Goal: Task Accomplishment & Management: Complete application form

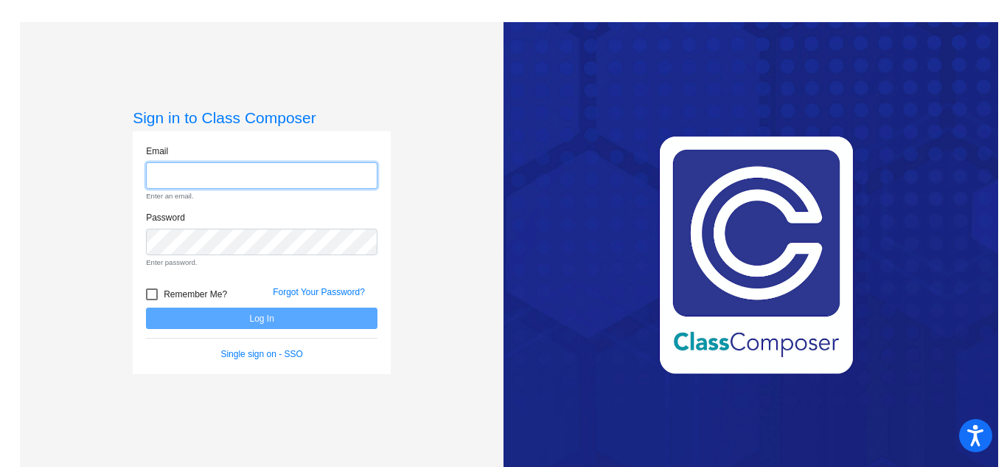
type input "[PERSON_NAME][EMAIL_ADDRESS][DOMAIN_NAME]"
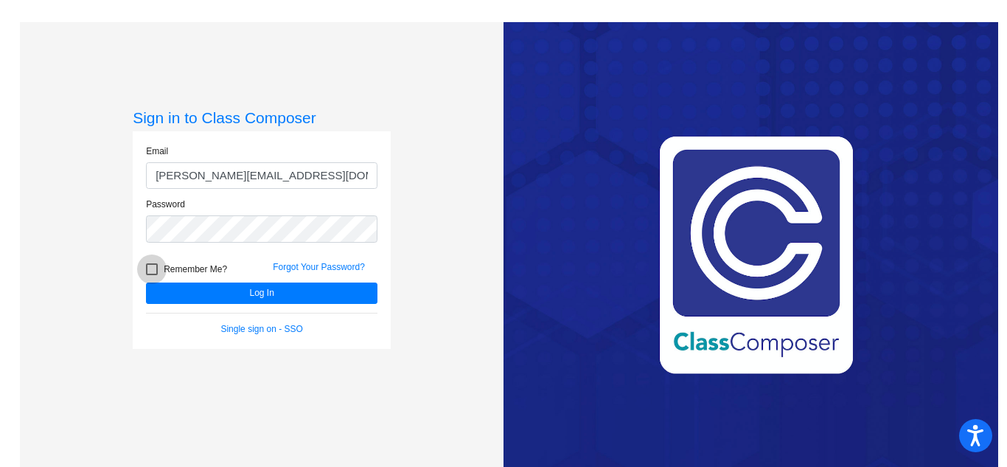
click at [146, 291] on form "Email [PERSON_NAME][EMAIL_ADDRESS][DOMAIN_NAME] Password Remember Me? Forgot Yo…" at bounding box center [261, 239] width 231 height 191
click at [149, 263] on div at bounding box center [152, 269] width 12 height 12
click at [151, 275] on input "Remember Me?" at bounding box center [151, 275] width 1 height 1
checkbox input "true"
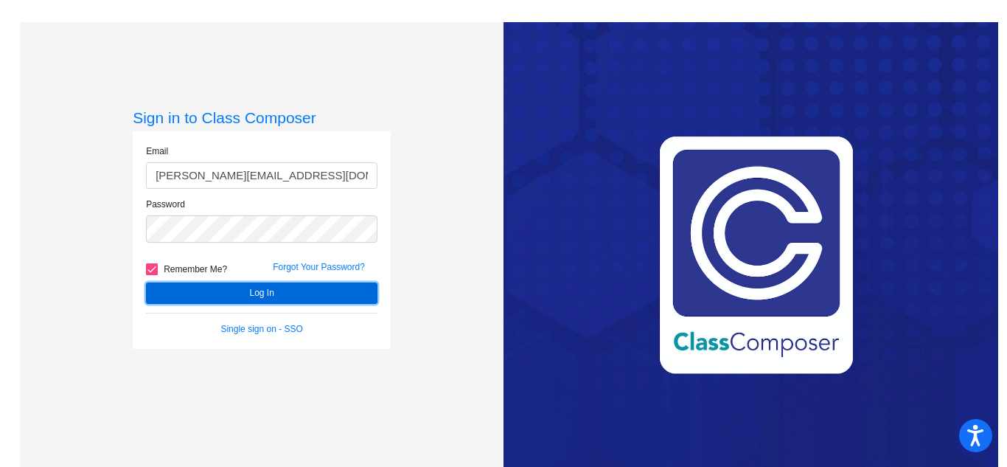
click at [205, 285] on button "Log In" at bounding box center [261, 292] width 231 height 21
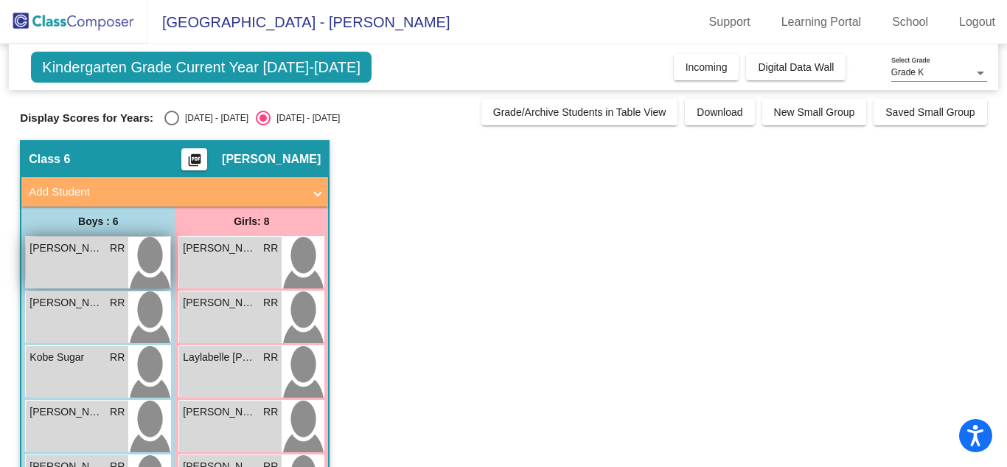
click at [128, 259] on div "[PERSON_NAME] RR lock do_not_disturb_alt" at bounding box center [77, 263] width 102 height 52
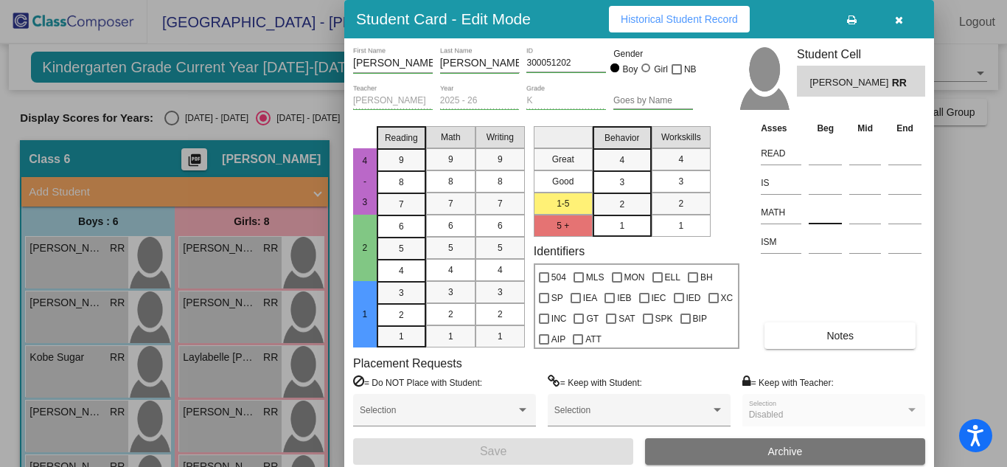
click at [817, 204] on input at bounding box center [825, 212] width 33 height 22
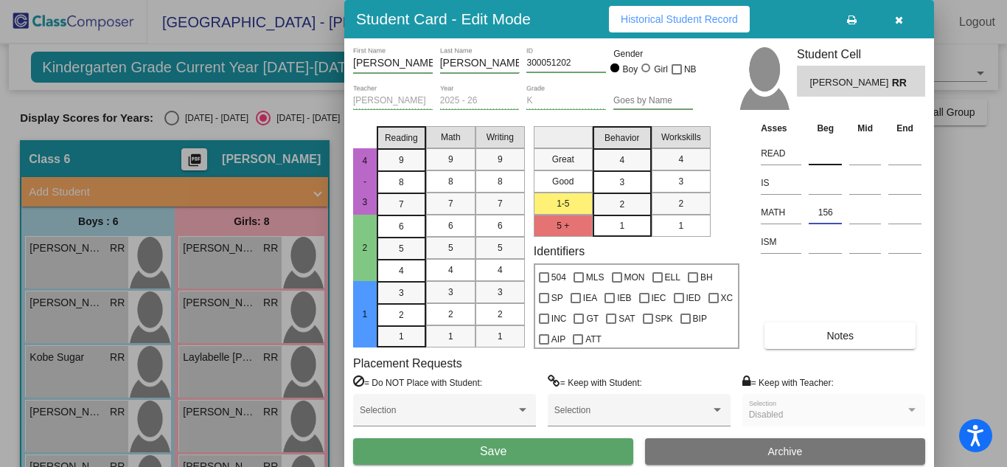
type input "156"
click at [822, 153] on input at bounding box center [825, 153] width 33 height 22
type input "141"
click at [823, 181] on input at bounding box center [825, 183] width 33 height 22
type input "273"
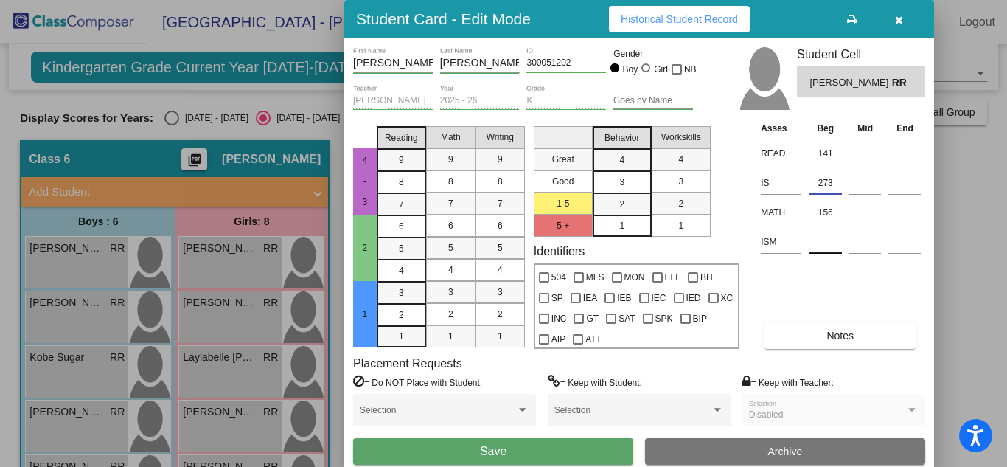
click at [837, 242] on input at bounding box center [825, 242] width 33 height 22
type input "328"
click at [511, 458] on button "Save" at bounding box center [493, 451] width 280 height 27
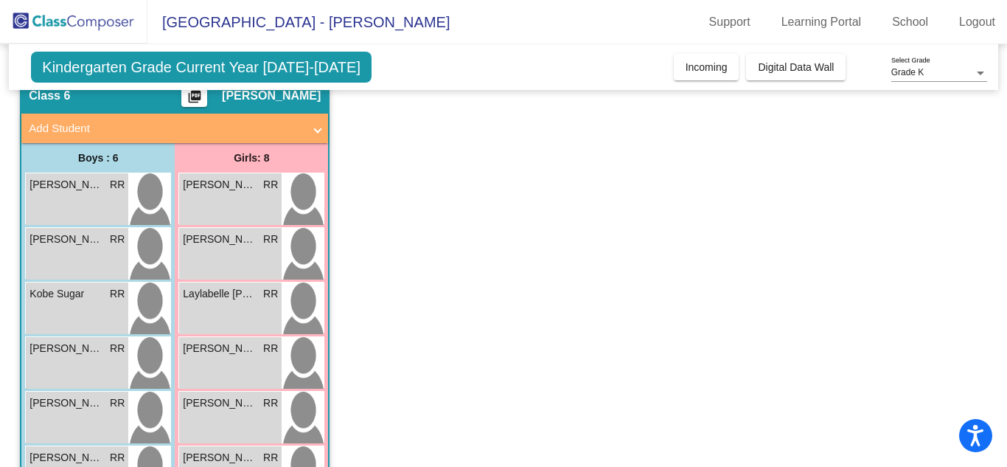
scroll to position [104, 0]
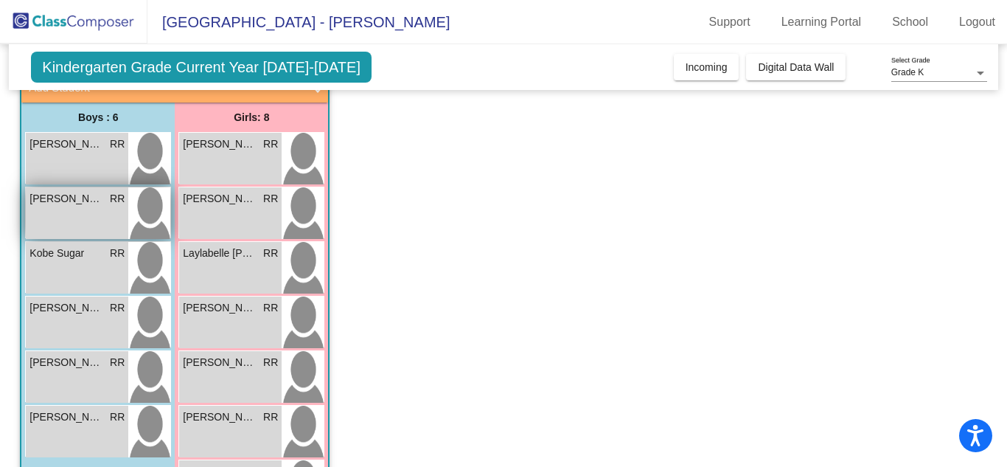
click at [109, 207] on div "[PERSON_NAME] RR lock do_not_disturb_alt" at bounding box center [77, 213] width 102 height 52
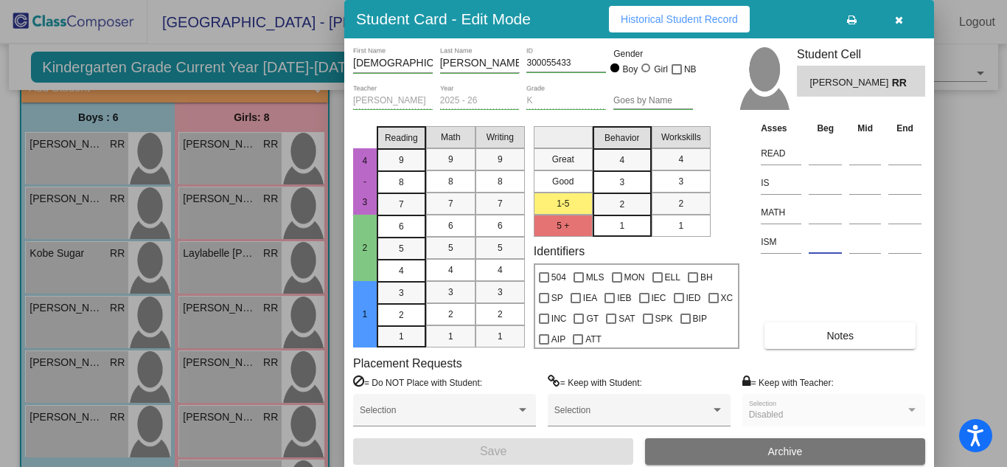
click at [820, 237] on input at bounding box center [825, 242] width 33 height 22
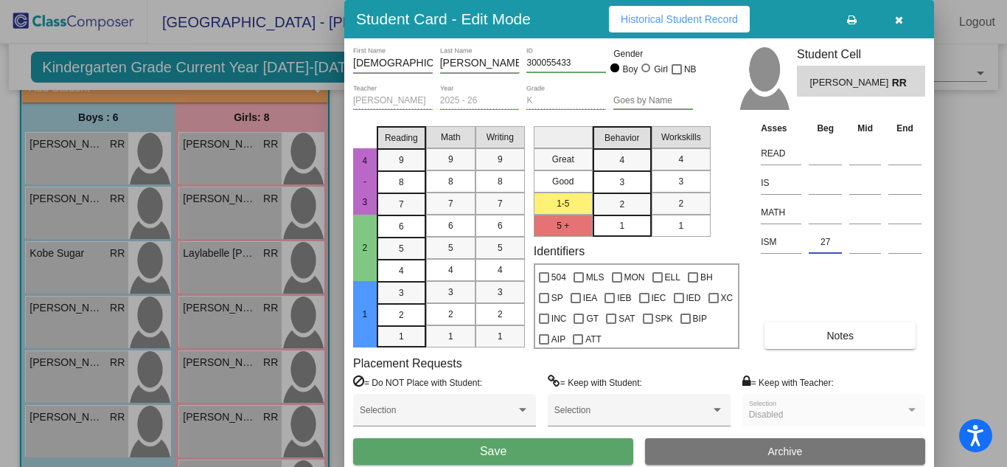
type input "27"
click at [353, 438] on button "Save" at bounding box center [493, 451] width 280 height 27
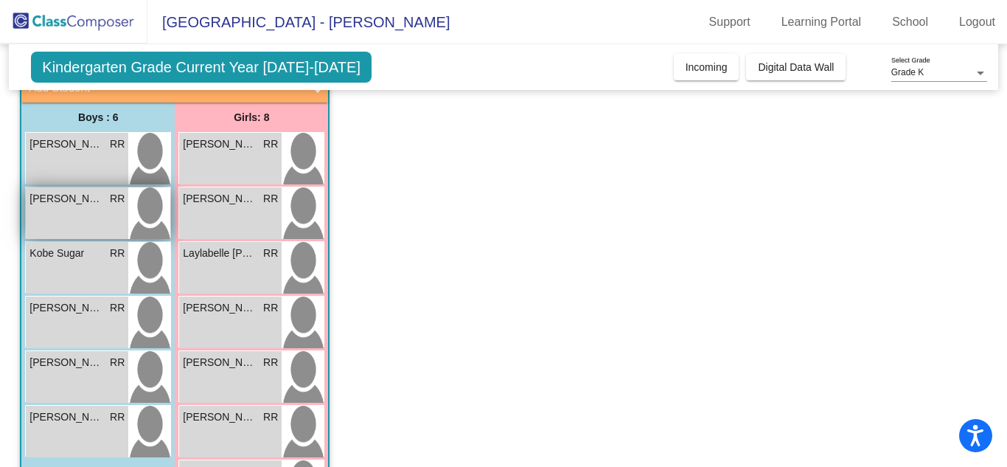
click at [136, 198] on img at bounding box center [149, 213] width 42 height 52
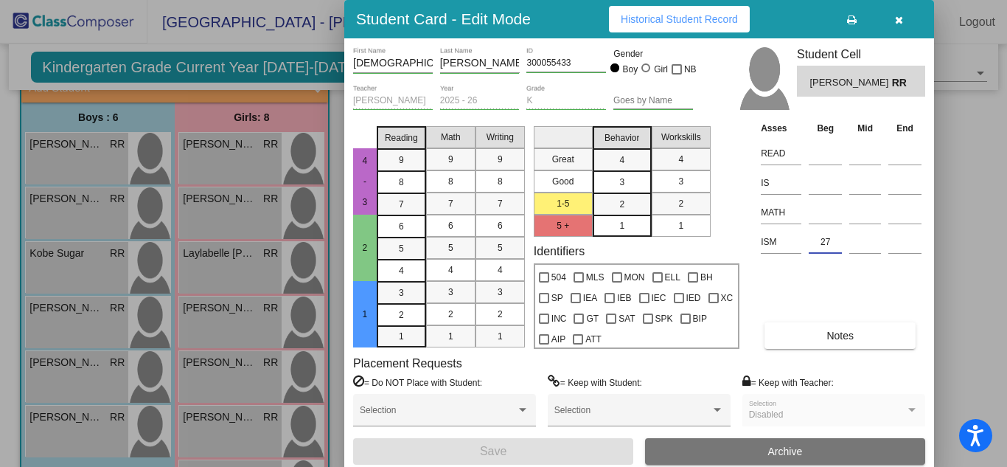
click at [831, 238] on input "27" at bounding box center [825, 242] width 33 height 22
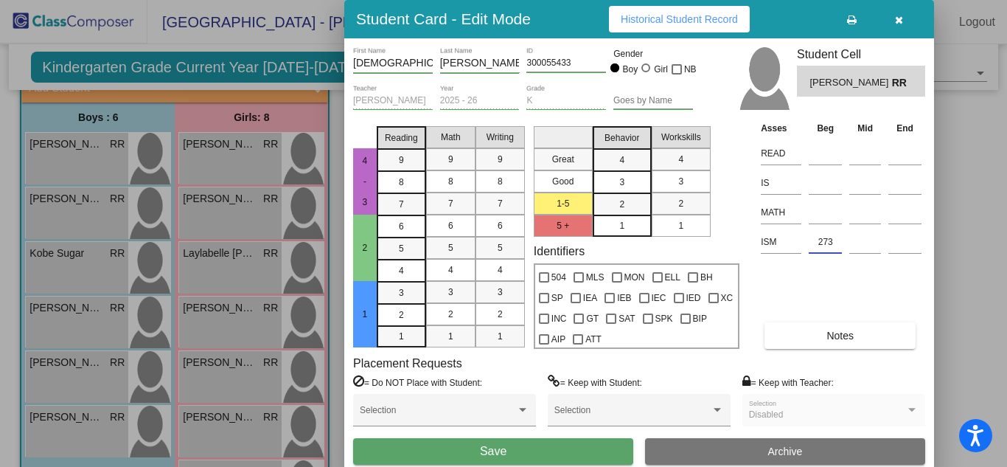
type input "273"
click at [815, 144] on input at bounding box center [825, 153] width 33 height 22
type input "2"
click at [829, 187] on input at bounding box center [825, 183] width 33 height 22
type input "208"
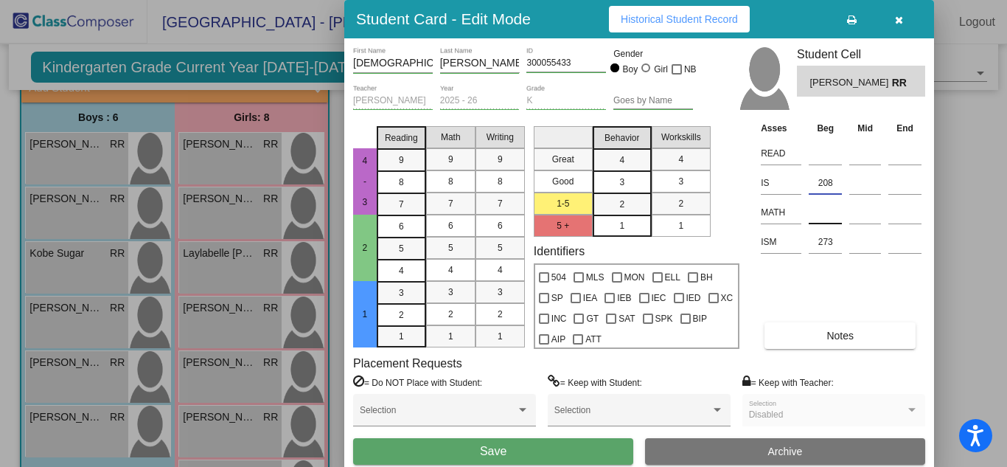
click at [829, 206] on input at bounding box center [825, 212] width 33 height 22
type input "139"
click at [819, 157] on input at bounding box center [825, 153] width 33 height 22
type input "141"
click at [559, 448] on button "Save" at bounding box center [493, 451] width 280 height 27
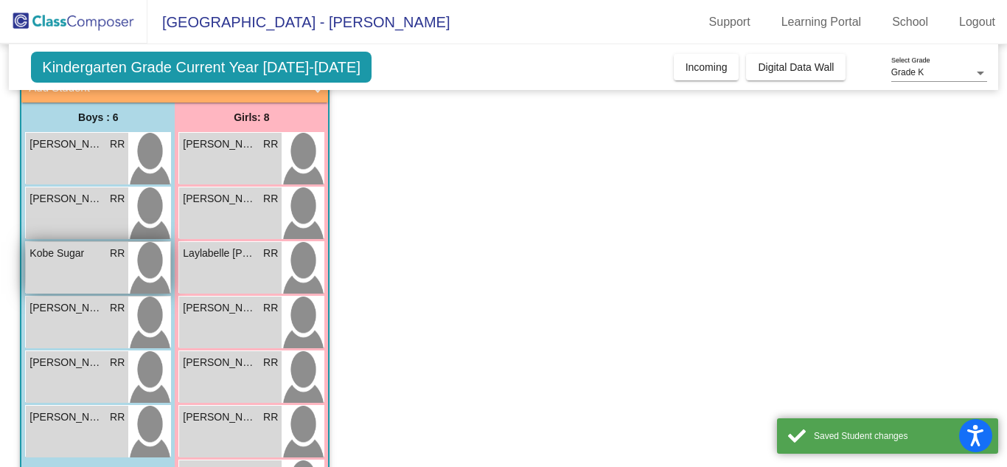
click at [108, 282] on div "Kobe Sugar RR lock do_not_disturb_alt" at bounding box center [77, 268] width 102 height 52
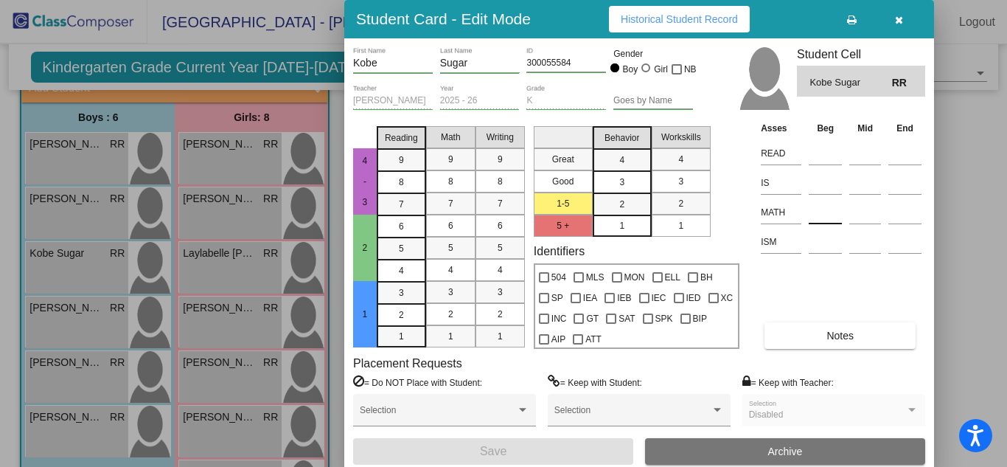
click at [826, 206] on input at bounding box center [825, 212] width 33 height 22
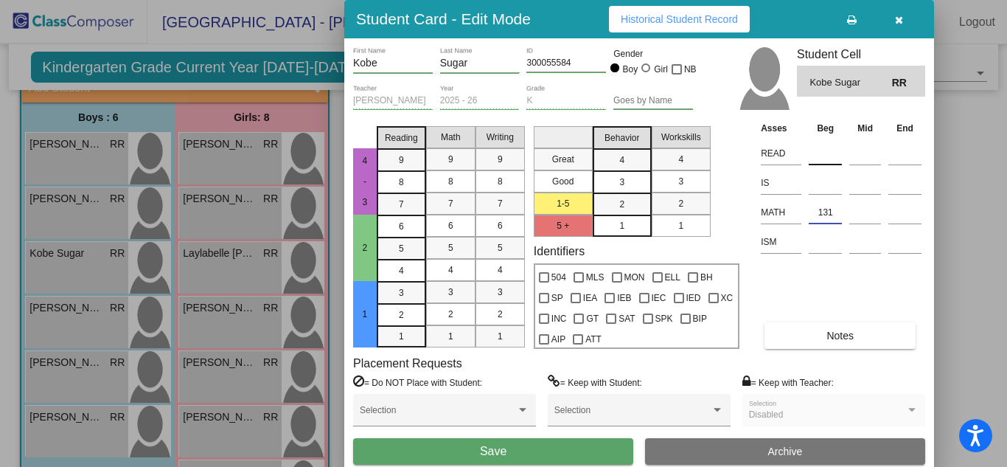
type input "131"
click at [835, 153] on input at bounding box center [825, 153] width 33 height 22
type input "123"
click at [820, 189] on input at bounding box center [825, 183] width 33 height 22
type input "224"
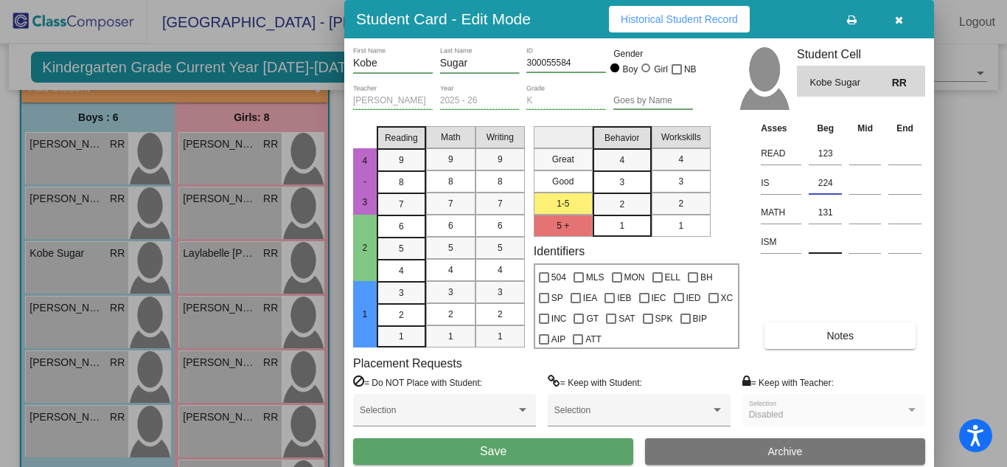
click at [824, 245] on input at bounding box center [825, 242] width 33 height 22
type input "216"
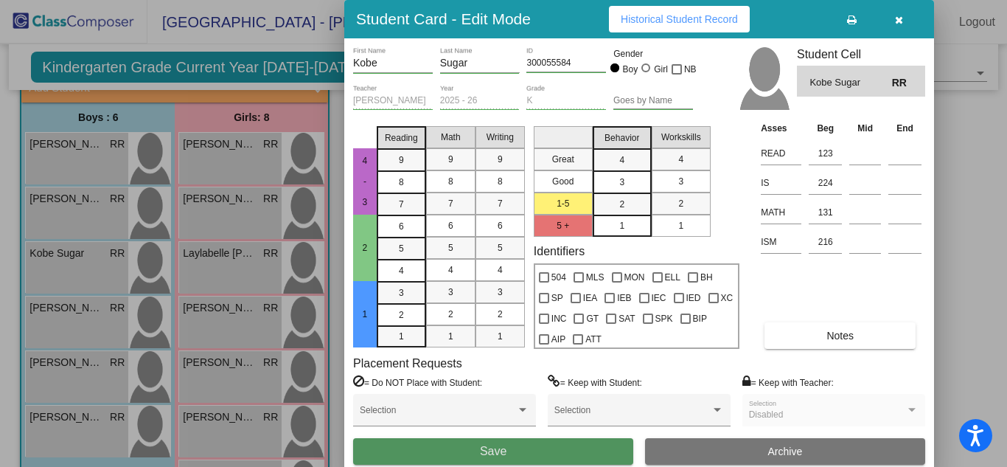
click at [574, 445] on button "Save" at bounding box center [493, 451] width 280 height 27
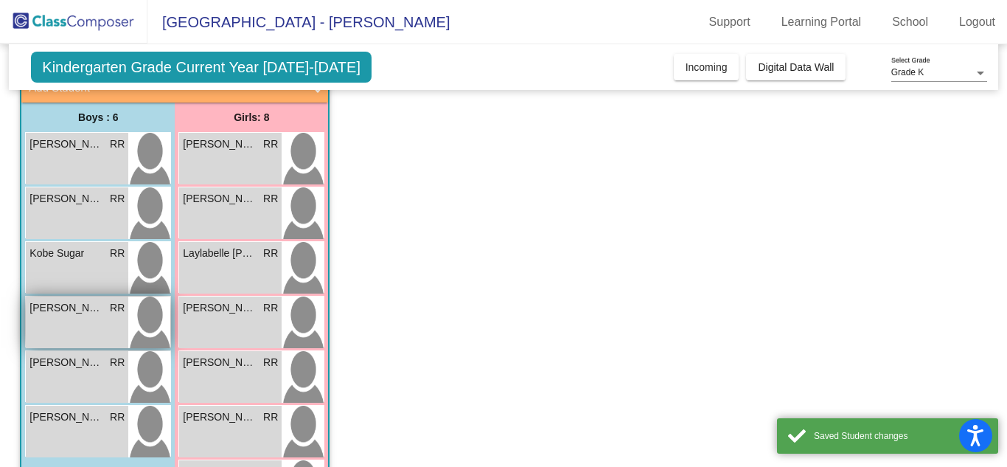
click at [98, 321] on div "[PERSON_NAME] lock do_not_disturb_alt" at bounding box center [77, 322] width 102 height 52
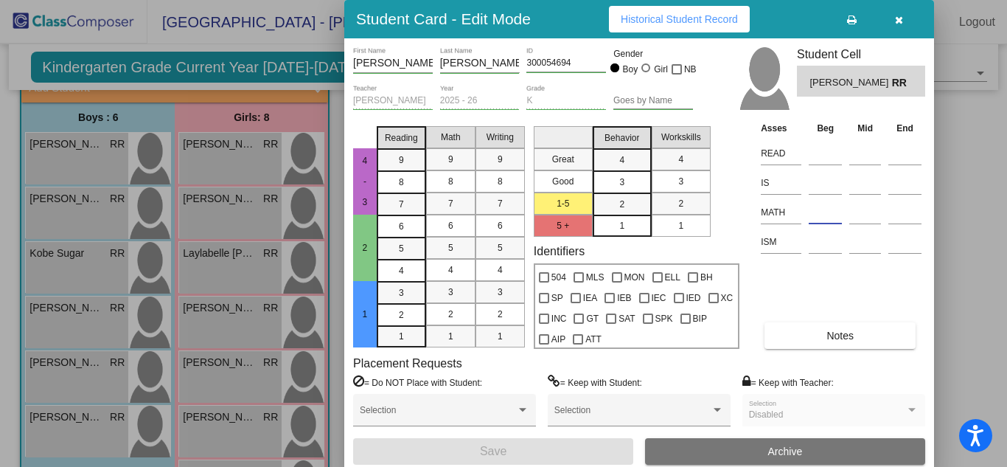
click at [812, 210] on input at bounding box center [825, 212] width 33 height 22
click at [816, 240] on input at bounding box center [825, 242] width 33 height 22
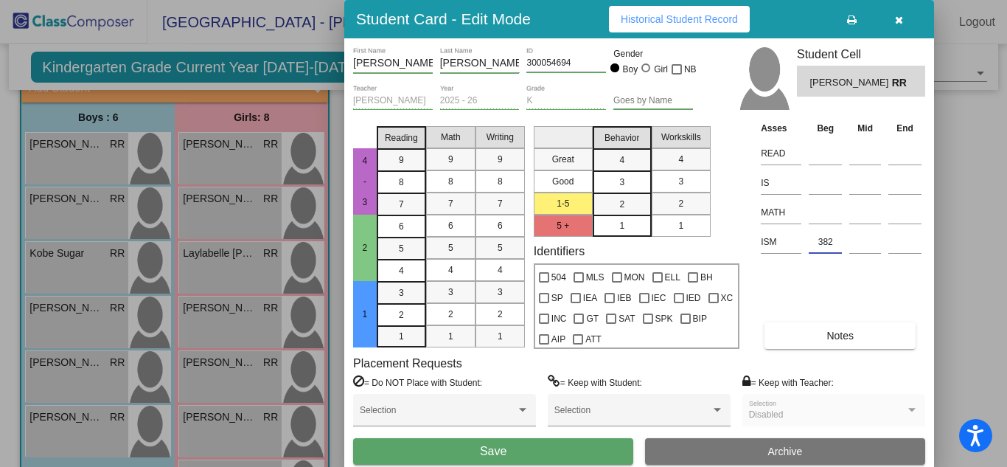
type input "382"
click at [812, 153] on input at bounding box center [825, 153] width 33 height 22
type input "278"
drag, startPoint x: 833, startPoint y: 153, endPoint x: 818, endPoint y: 155, distance: 15.6
click at [818, 155] on input "278" at bounding box center [825, 153] width 33 height 22
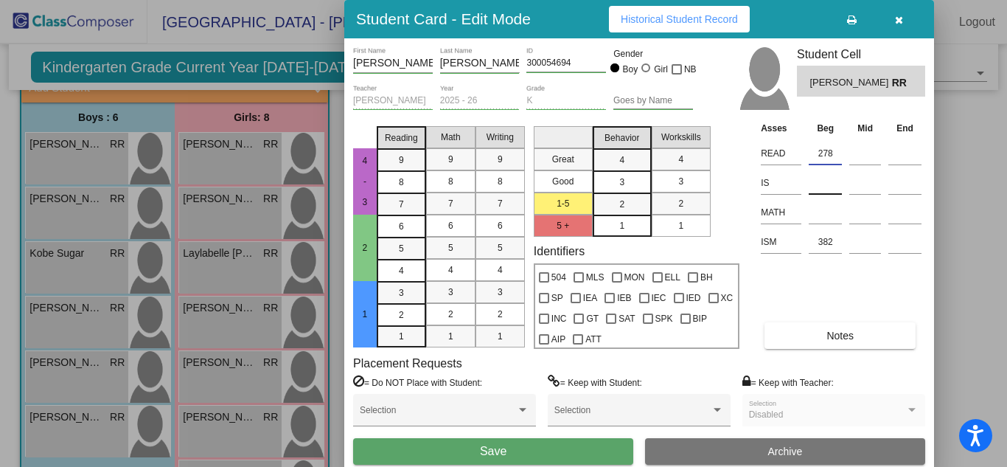
click at [820, 178] on input at bounding box center [825, 183] width 33 height 22
type input "278"
click at [838, 149] on input "278" at bounding box center [825, 153] width 33 height 22
type input "2"
type input "147"
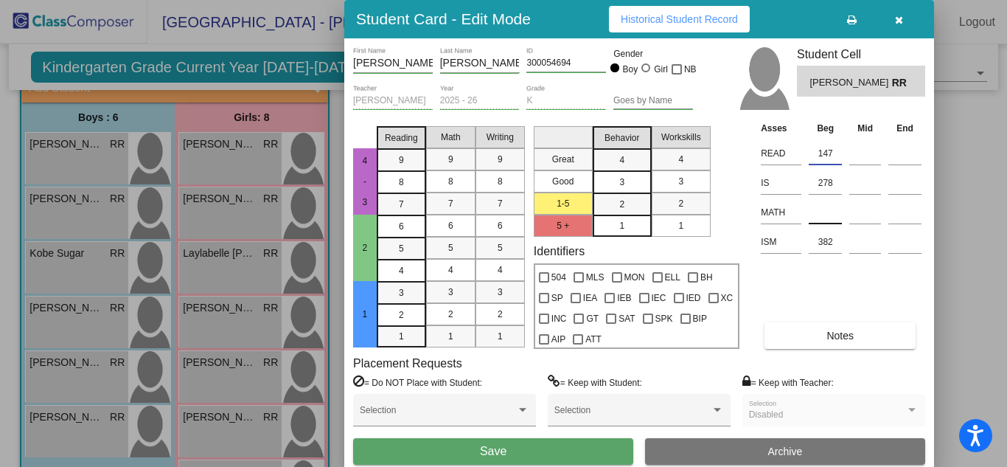
click at [819, 222] on input at bounding box center [825, 212] width 33 height 22
type input "154"
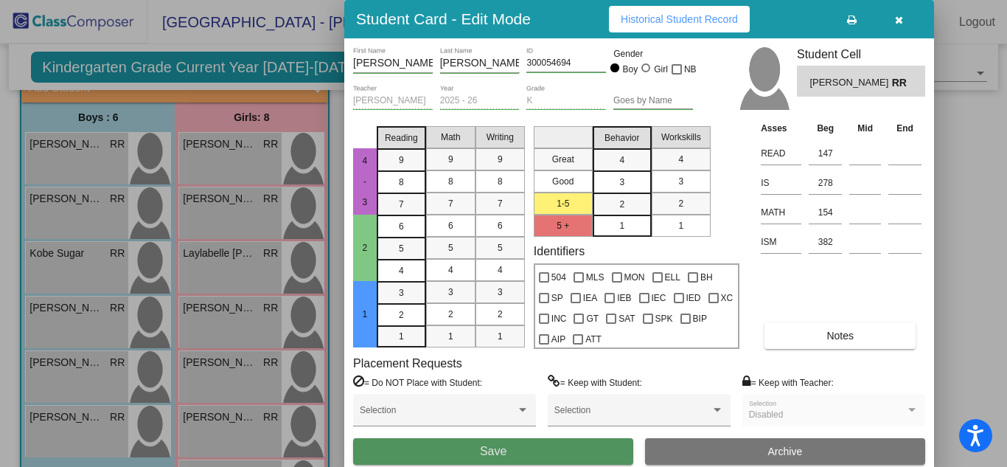
click at [431, 447] on button "Save" at bounding box center [493, 451] width 280 height 27
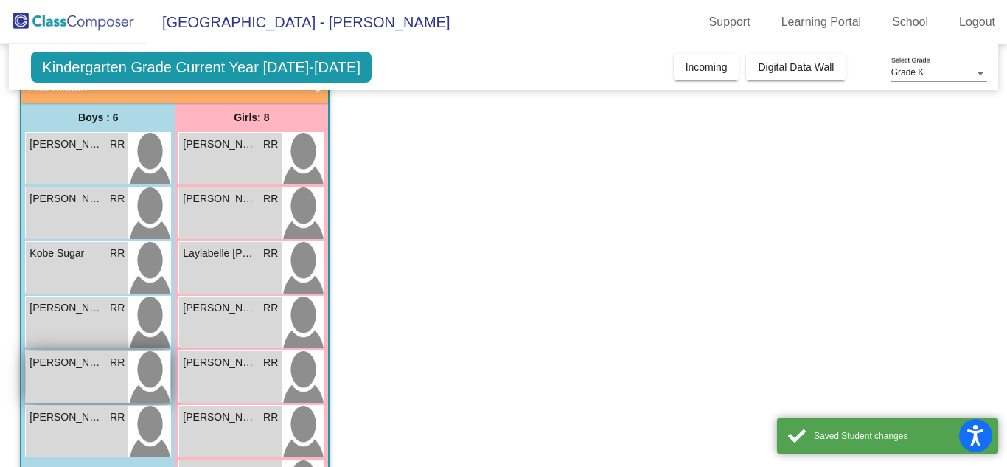
click at [105, 381] on div "[PERSON_NAME] RR lock do_not_disturb_alt" at bounding box center [77, 377] width 102 height 52
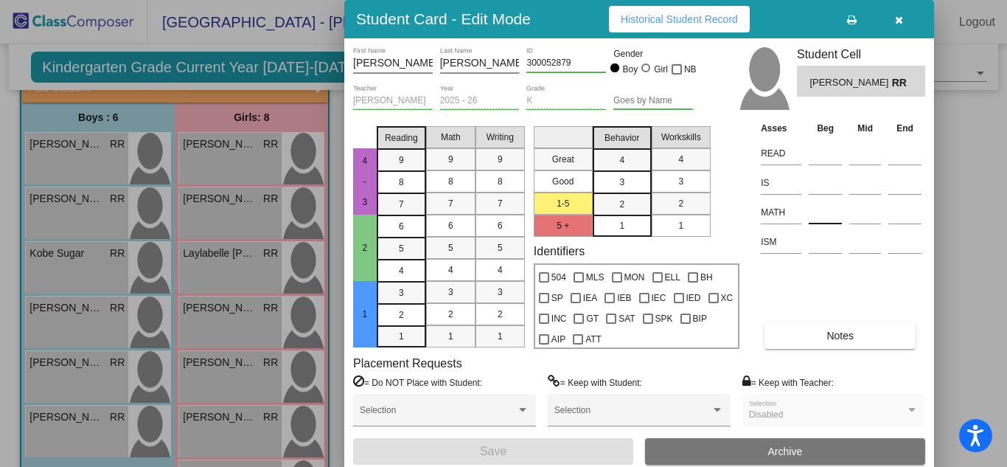
click at [820, 201] on input at bounding box center [825, 212] width 33 height 22
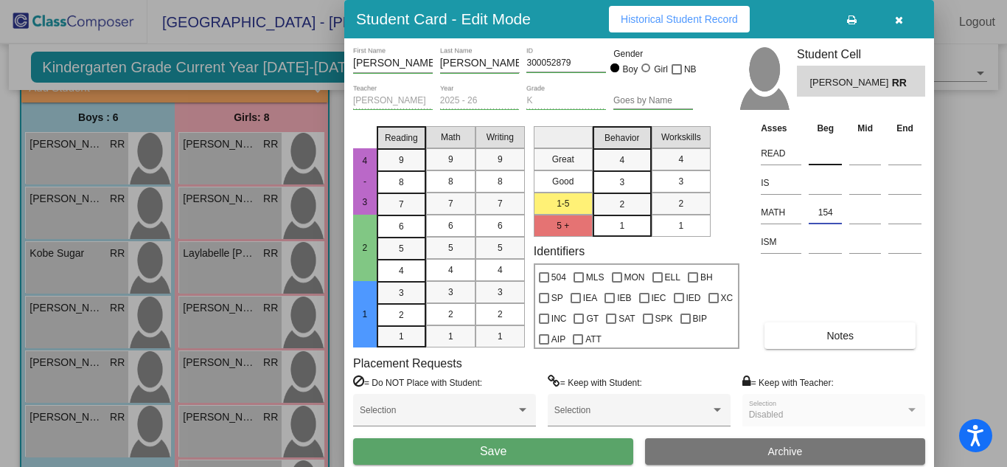
type input "154"
click at [832, 145] on input at bounding box center [825, 153] width 33 height 22
type input "136"
click at [826, 243] on input at bounding box center [825, 242] width 33 height 22
type input "259"
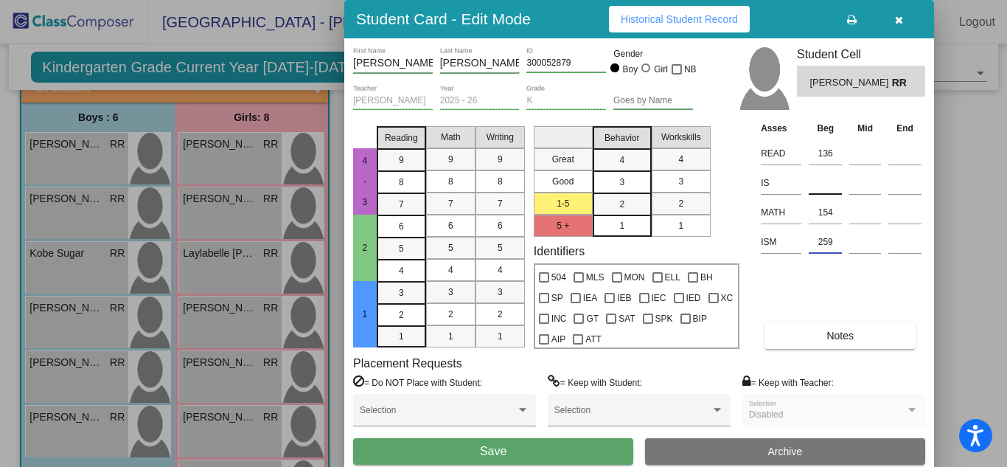
click at [829, 189] on input at bounding box center [825, 183] width 33 height 22
type input "317"
click at [472, 450] on button "Save" at bounding box center [493, 451] width 280 height 27
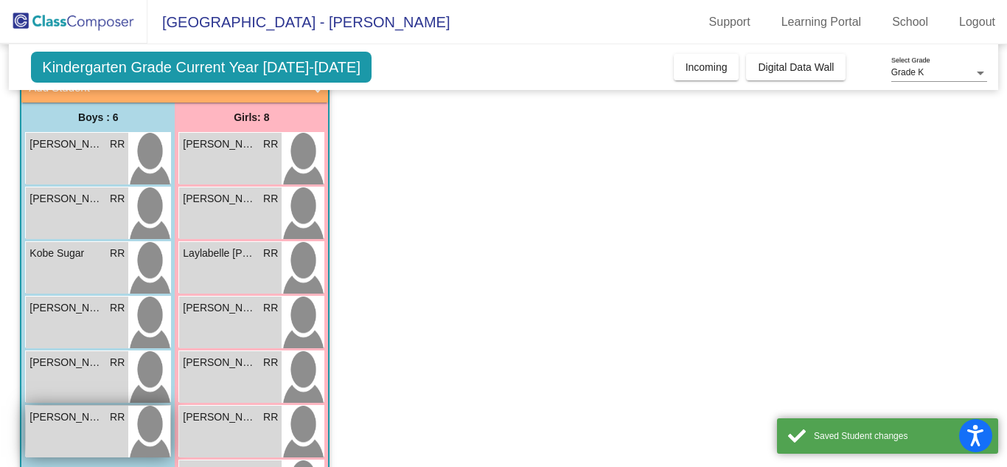
click at [120, 415] on span "RR" at bounding box center [117, 416] width 15 height 15
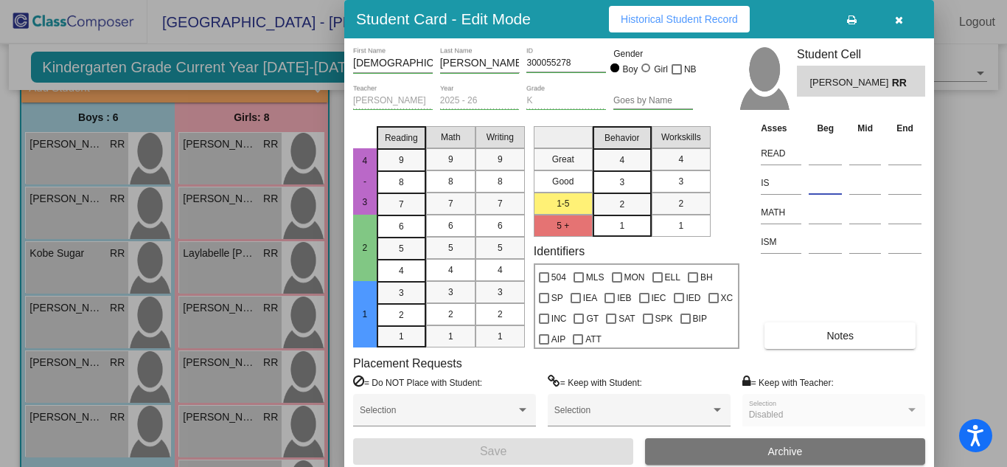
click at [830, 186] on input at bounding box center [825, 183] width 33 height 22
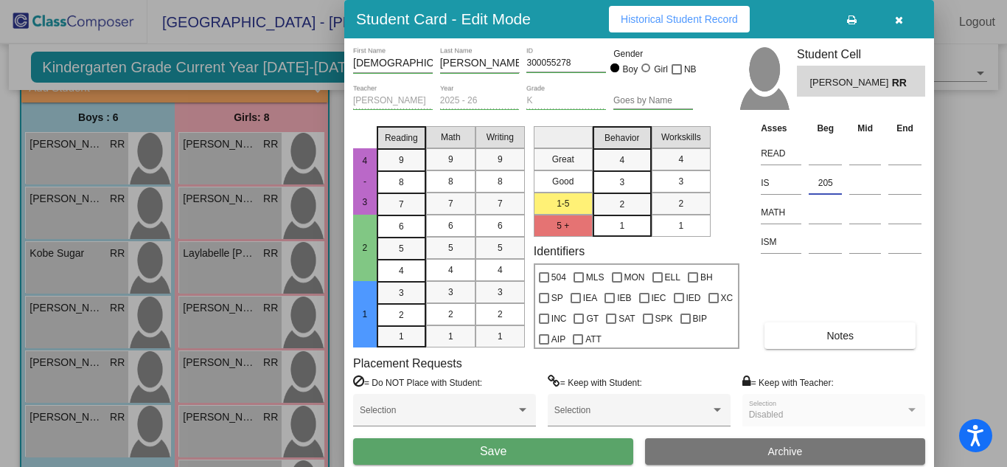
type input "205"
click at [828, 236] on input at bounding box center [825, 242] width 33 height 22
type input "234"
click at [833, 215] on input at bounding box center [825, 212] width 33 height 22
type input "126"
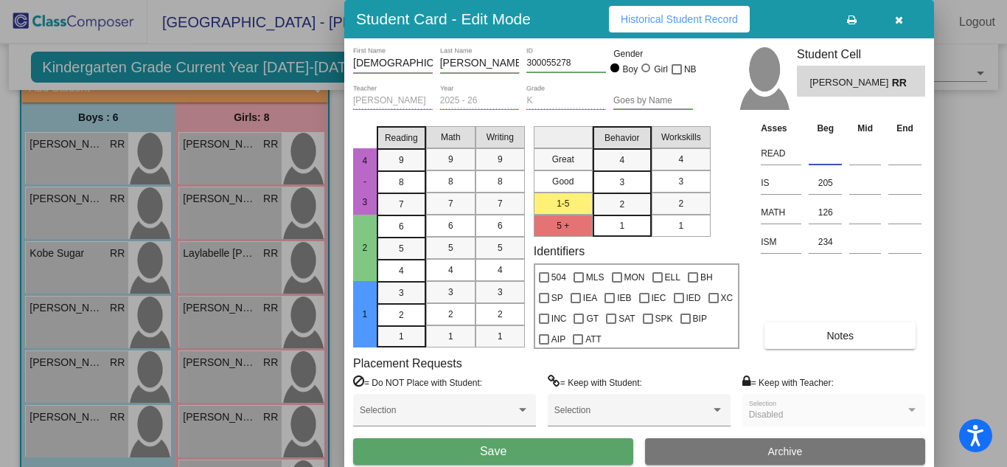
click at [820, 150] on input at bounding box center [825, 153] width 33 height 22
type input "125"
click at [504, 447] on span "Save" at bounding box center [493, 451] width 27 height 13
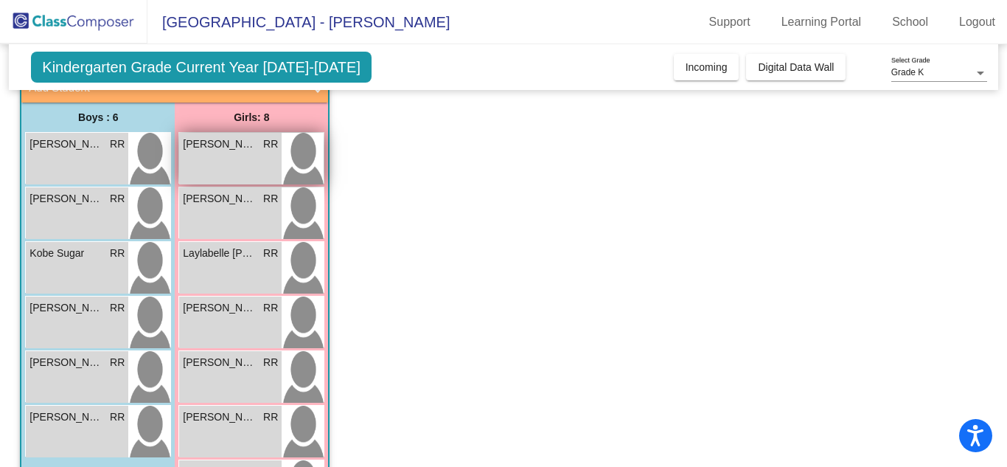
click at [274, 167] on div "[PERSON_NAME] RR lock do_not_disturb_alt" at bounding box center [230, 159] width 102 height 52
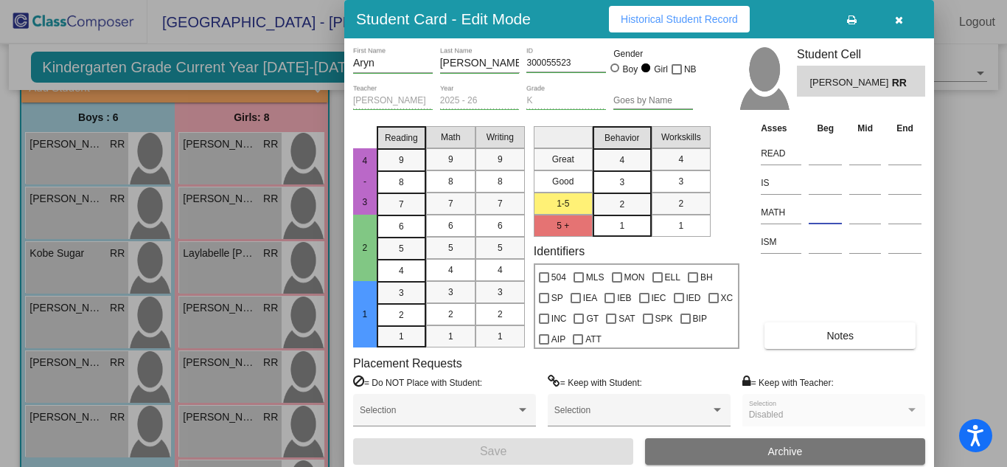
click at [826, 216] on input at bounding box center [825, 212] width 33 height 22
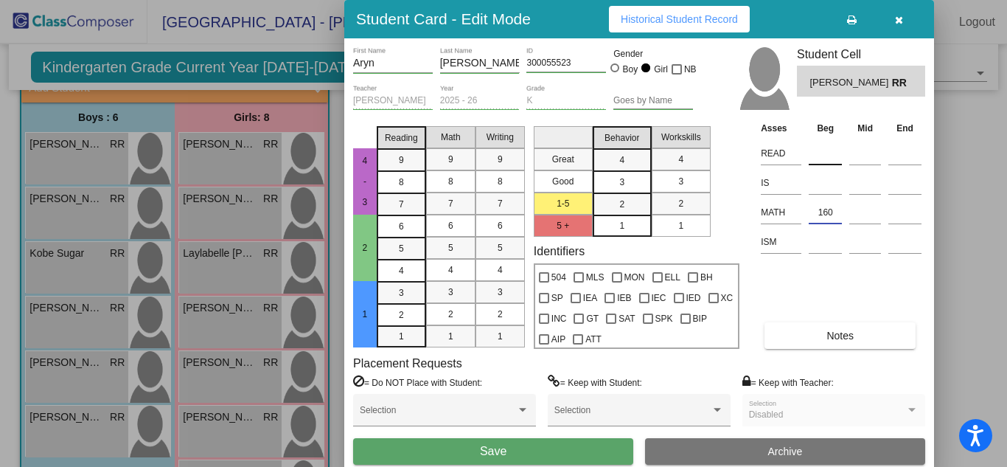
type input "160"
click at [834, 156] on input at bounding box center [825, 153] width 33 height 22
type input "144"
click at [816, 248] on input at bounding box center [825, 242] width 33 height 22
type input "301"
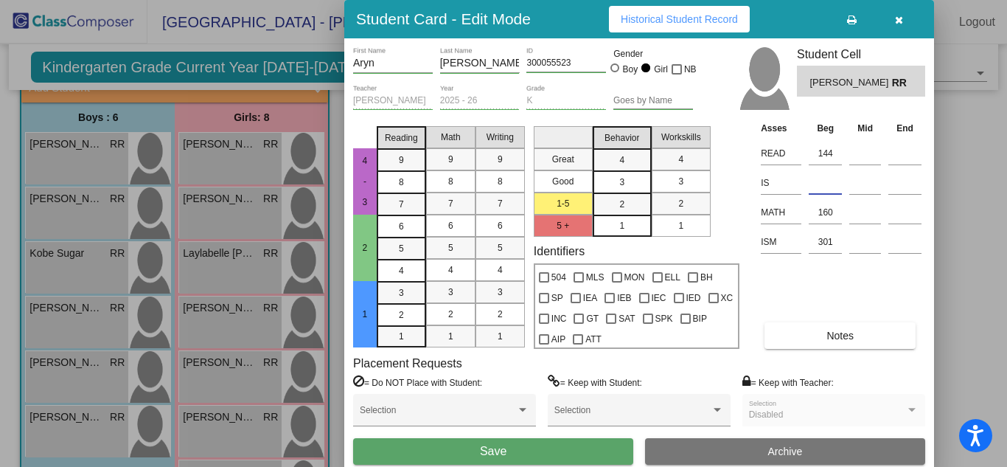
click at [831, 174] on input at bounding box center [825, 183] width 33 height 22
type input "1"
type input "286"
click at [518, 454] on button "Save" at bounding box center [493, 451] width 280 height 27
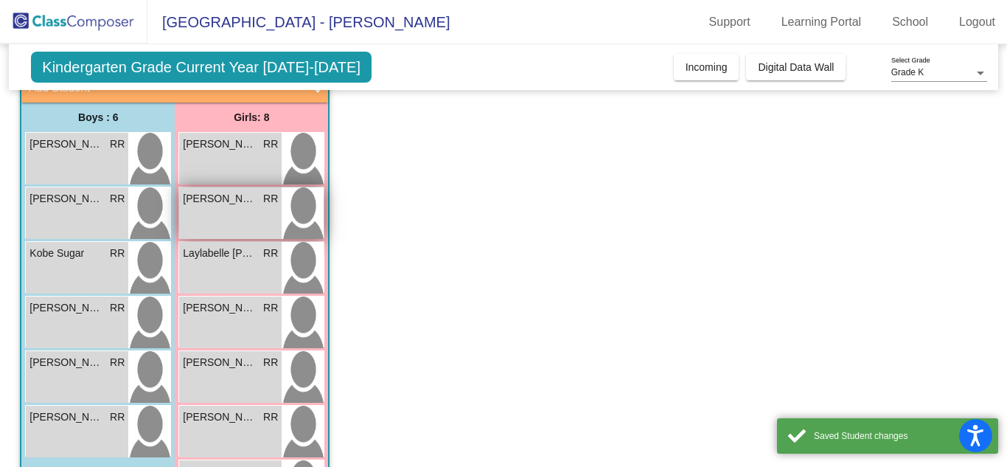
click at [253, 206] on span "[PERSON_NAME]" at bounding box center [220, 198] width 74 height 15
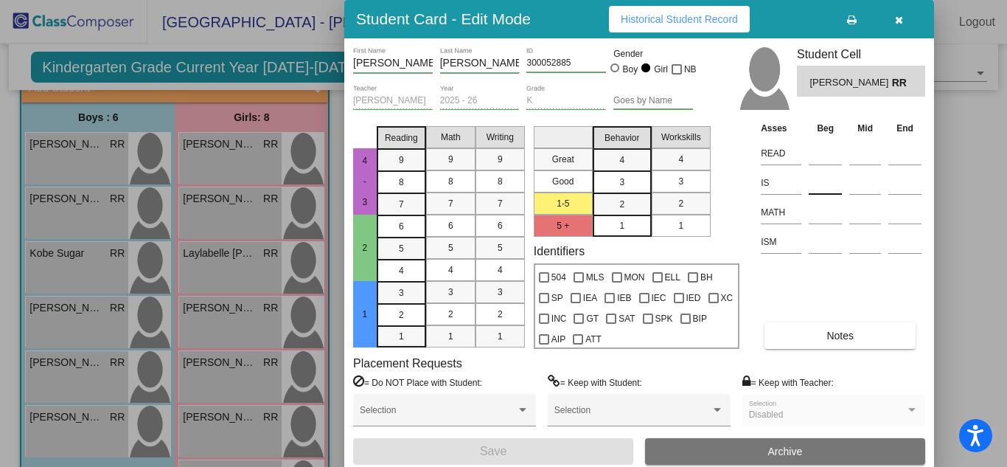
click at [823, 178] on input at bounding box center [825, 183] width 33 height 22
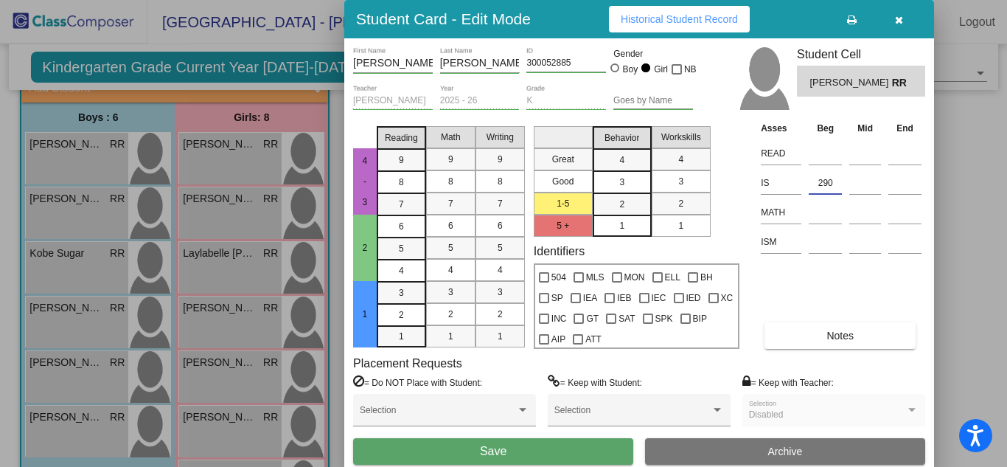
type input "290"
click at [823, 211] on input at bounding box center [825, 212] width 33 height 22
type input "316"
click at [826, 243] on input at bounding box center [825, 242] width 33 height 22
type input "151"
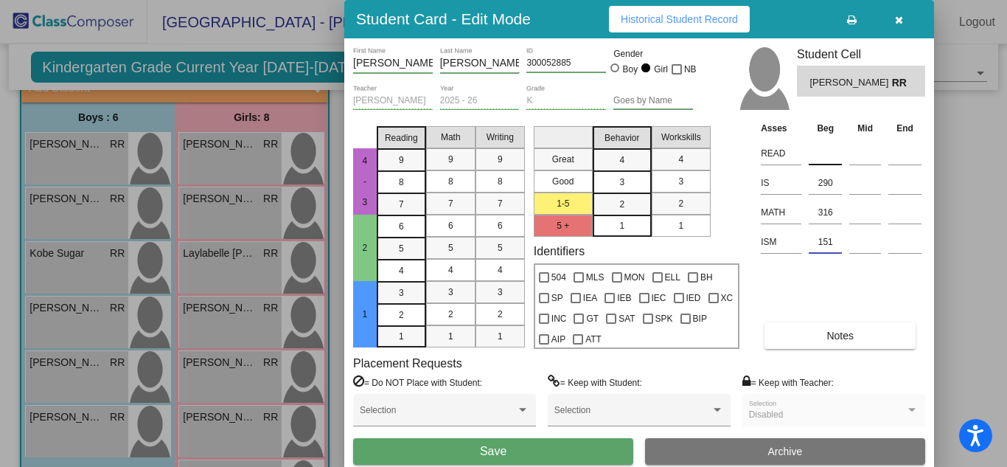
click at [813, 156] on input at bounding box center [825, 153] width 33 height 22
type input "139"
click at [444, 459] on button "Save" at bounding box center [493, 451] width 280 height 27
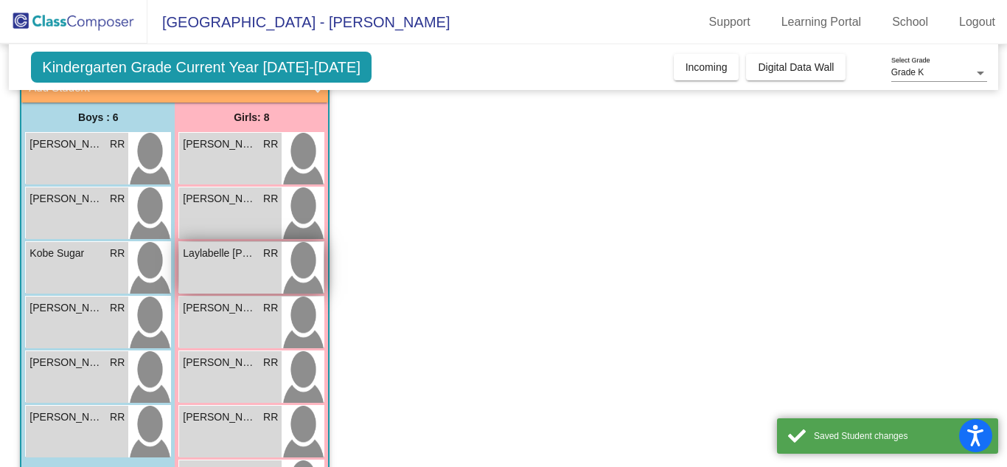
click at [255, 279] on div "Laylabelle [PERSON_NAME] lock do_not_disturb_alt" at bounding box center [230, 268] width 102 height 52
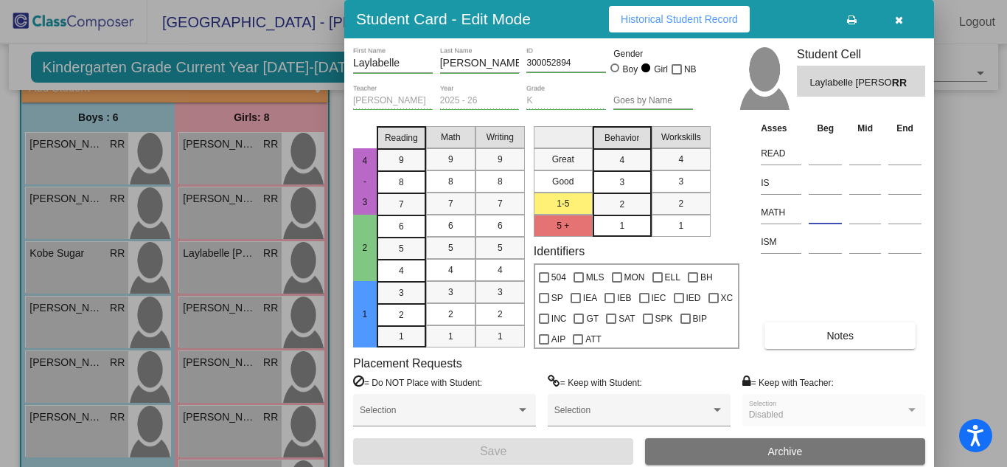
click at [819, 223] on input at bounding box center [825, 212] width 33 height 22
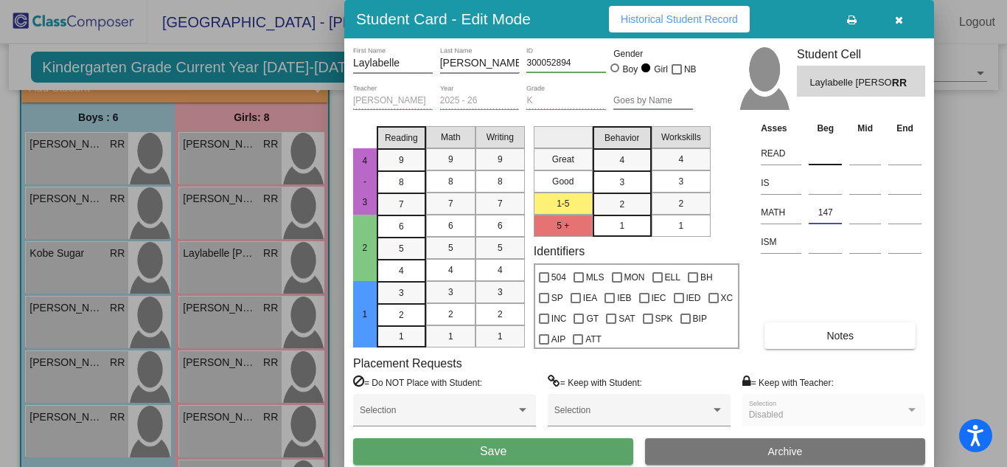
type input "147"
click at [826, 149] on input at bounding box center [825, 153] width 33 height 22
type input "137"
click at [829, 235] on input at bounding box center [825, 242] width 33 height 22
type input "316"
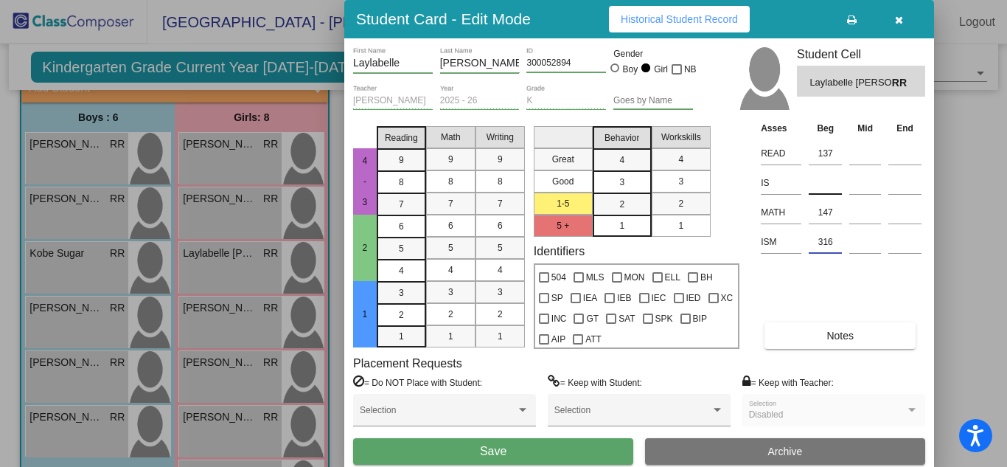
click at [820, 178] on input at bounding box center [825, 183] width 33 height 22
type input "331"
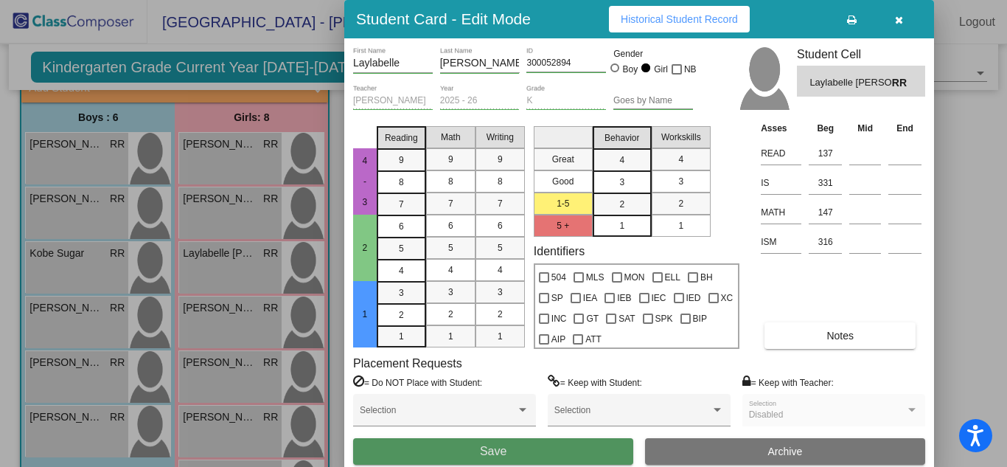
click at [553, 452] on button "Save" at bounding box center [493, 451] width 280 height 27
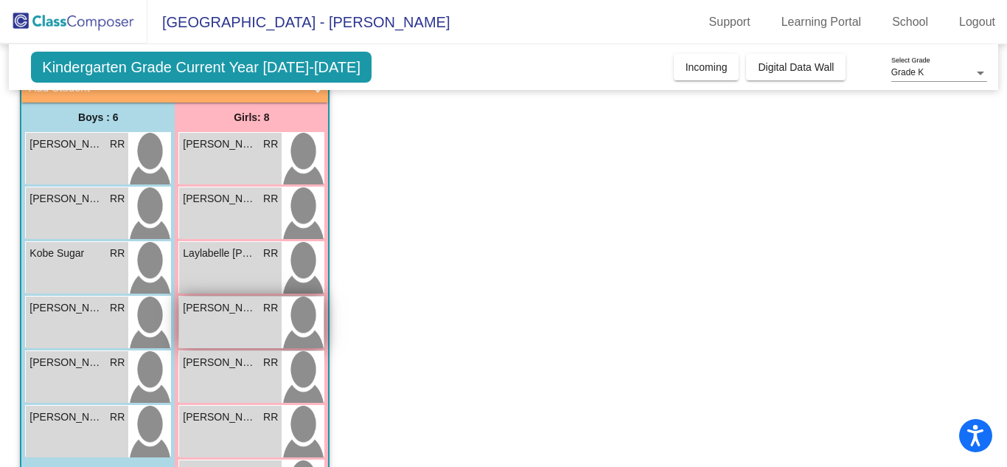
click at [228, 302] on span "[PERSON_NAME]" at bounding box center [220, 307] width 74 height 15
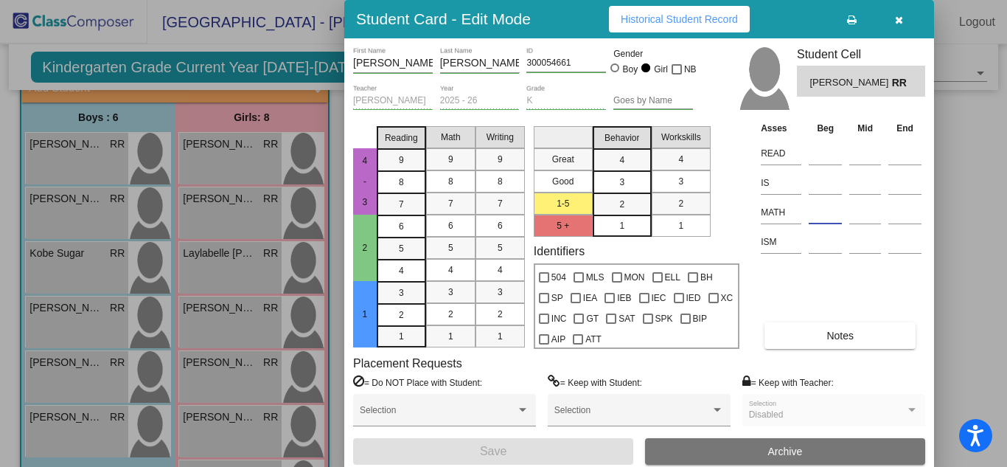
click at [823, 201] on input at bounding box center [825, 212] width 33 height 22
click at [823, 186] on input at bounding box center [825, 183] width 33 height 22
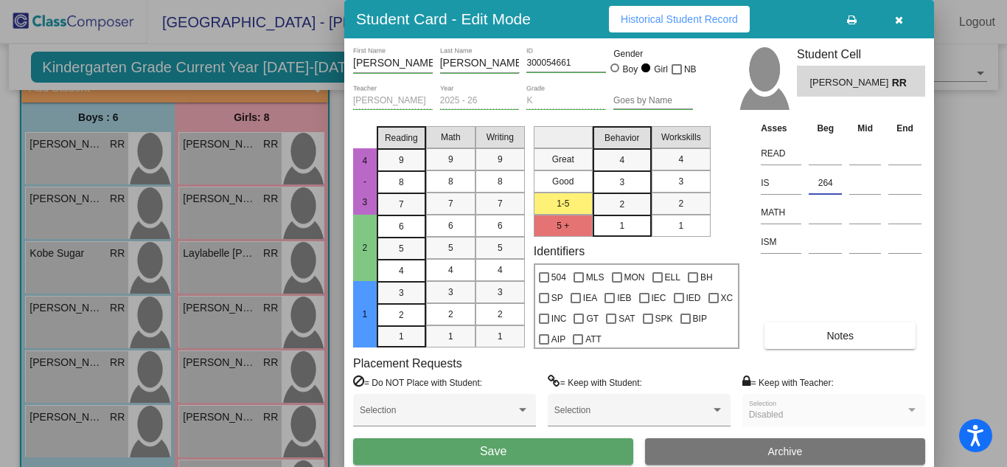
type input "264"
click at [821, 243] on input at bounding box center [825, 242] width 33 height 22
type input "244"
click at [833, 219] on input at bounding box center [825, 212] width 33 height 22
type input "142"
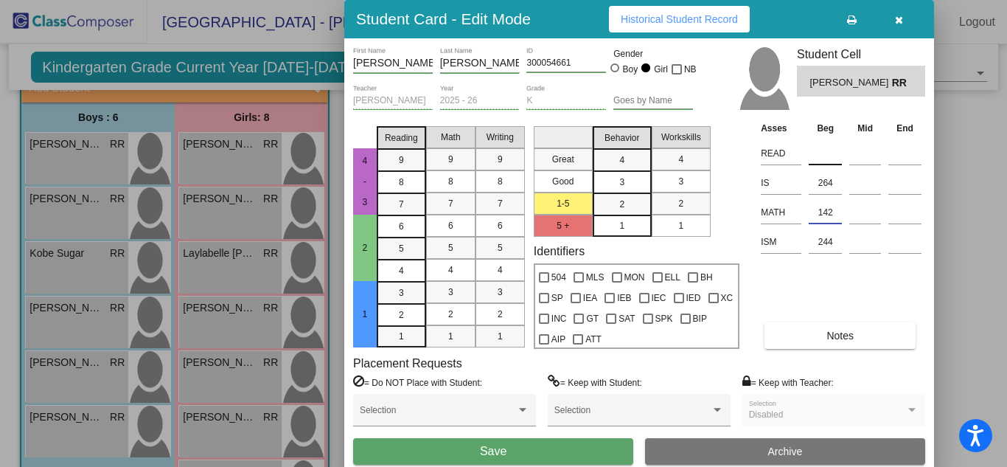
click at [833, 156] on input at bounding box center [825, 153] width 33 height 22
type input "132"
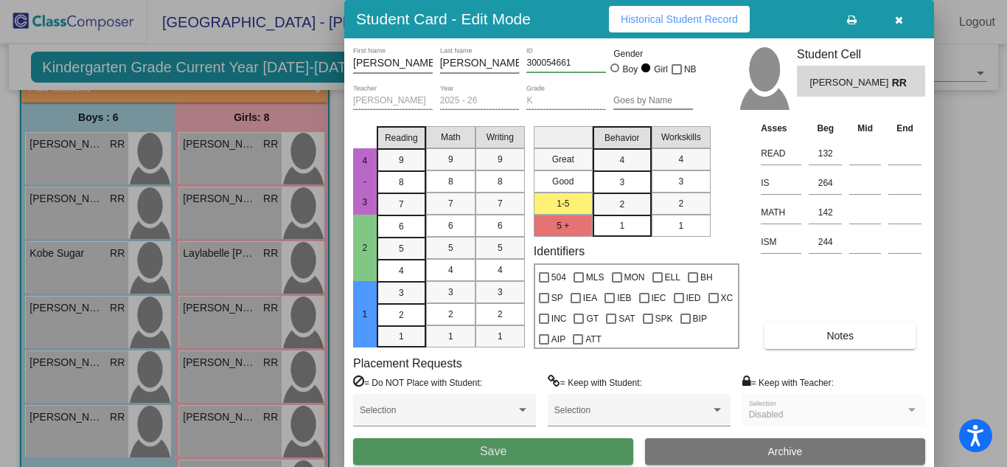
click at [506, 446] on span "Save" at bounding box center [493, 451] width 27 height 13
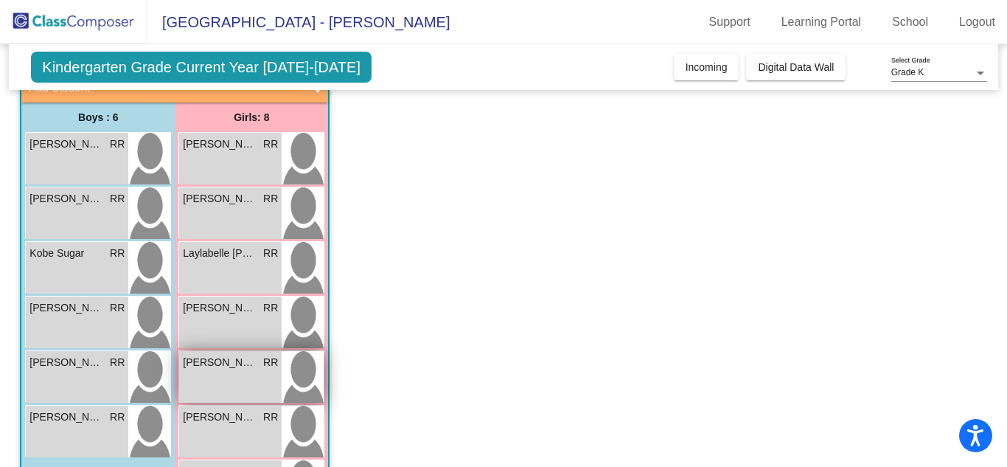
click at [220, 362] on span "[PERSON_NAME]" at bounding box center [220, 362] width 74 height 15
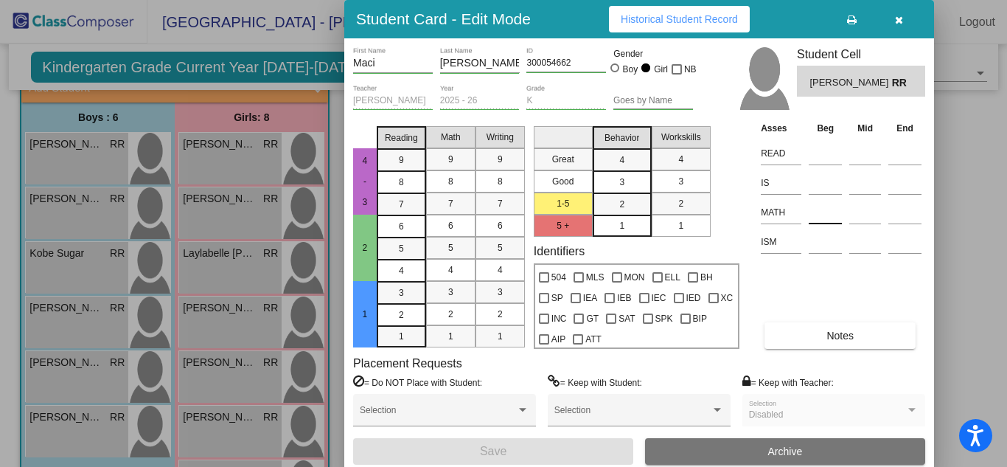
click at [810, 214] on input at bounding box center [825, 212] width 33 height 22
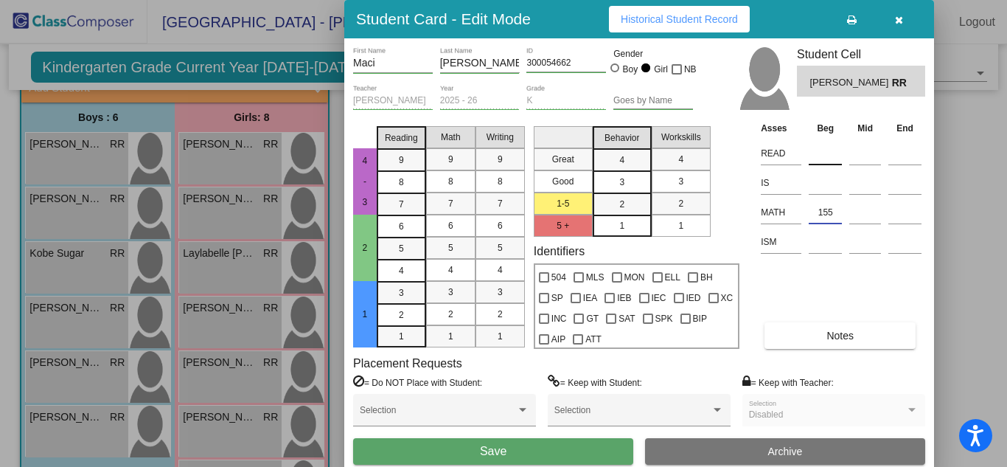
type input "155"
click at [828, 154] on input at bounding box center [825, 153] width 33 height 22
type input "147"
click at [824, 236] on input at bounding box center [825, 242] width 33 height 22
type input "324"
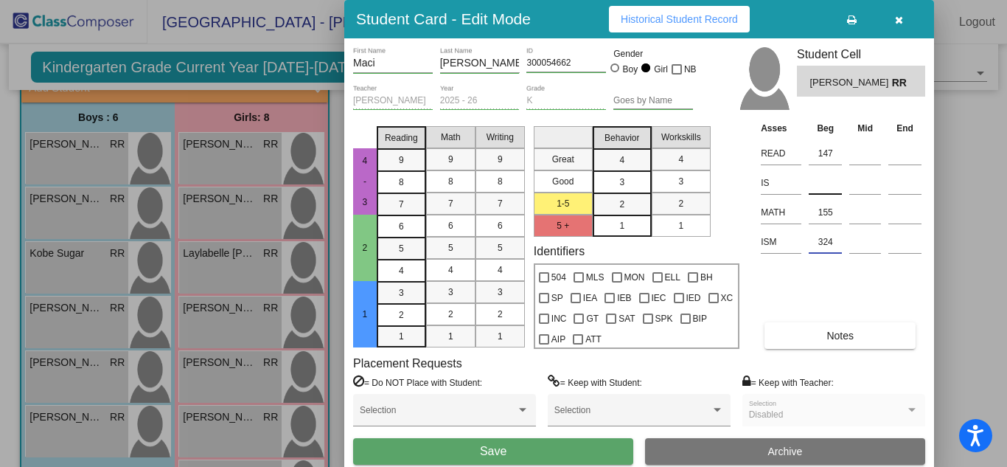
click at [826, 188] on input at bounding box center [825, 183] width 33 height 22
type input "282"
click at [480, 451] on span "Save" at bounding box center [493, 451] width 27 height 13
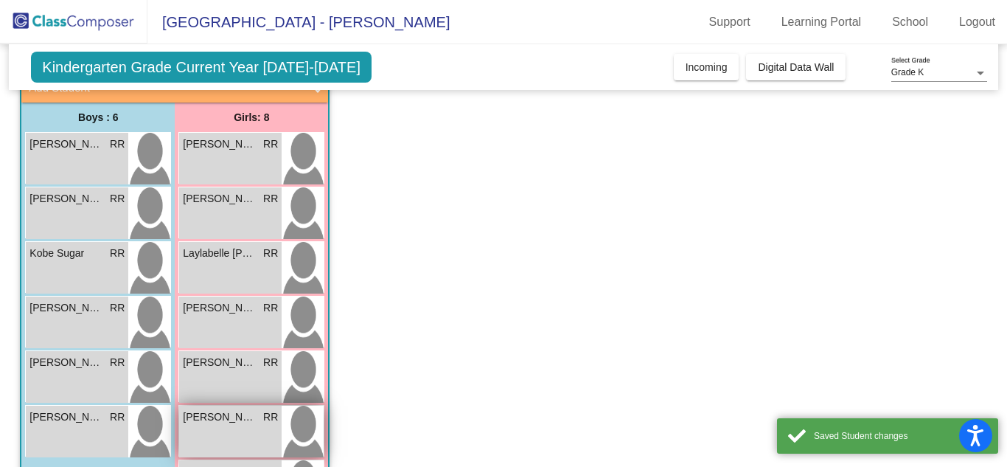
click at [303, 443] on img at bounding box center [303, 431] width 42 height 52
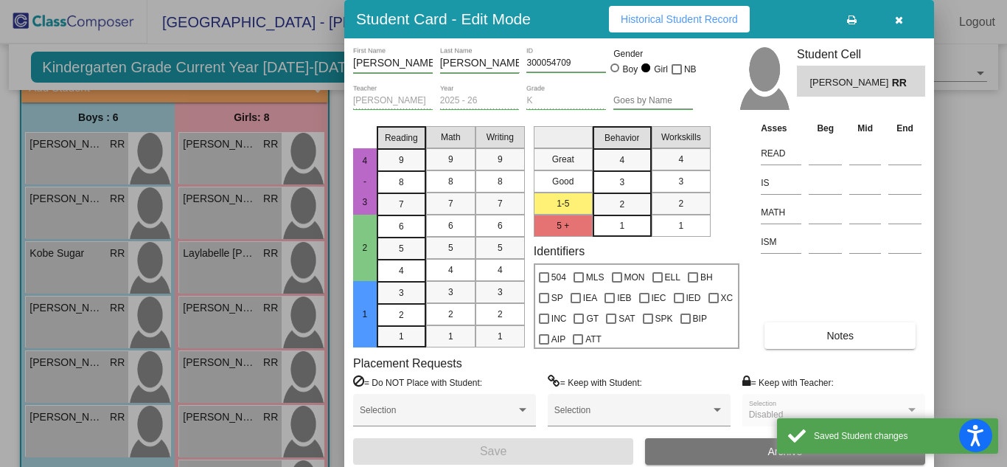
drag, startPoint x: 1006, startPoint y: 168, endPoint x: 1006, endPoint y: 198, distance: 29.5
click at [1006, 198] on div at bounding box center [503, 233] width 1007 height 467
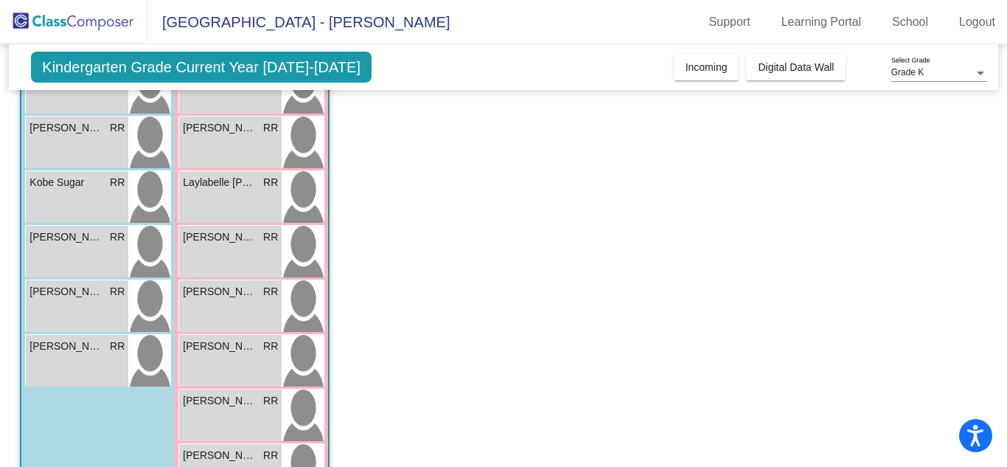
scroll to position [229, 0]
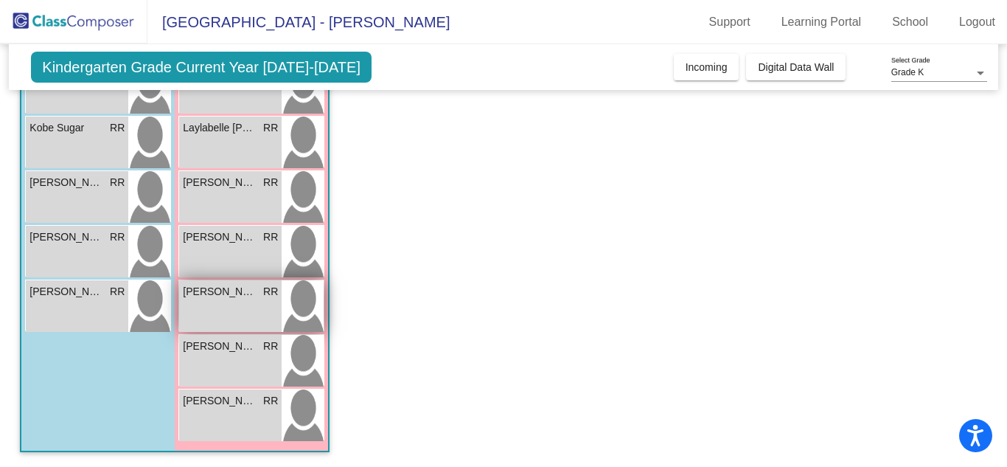
click at [249, 309] on div "[PERSON_NAME] RR lock do_not_disturb_alt" at bounding box center [230, 306] width 102 height 52
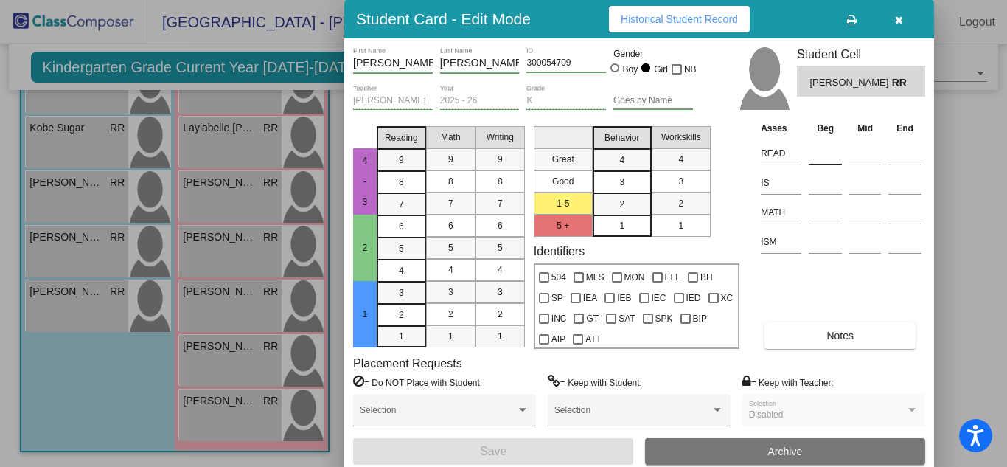
click at [826, 158] on input at bounding box center [825, 153] width 33 height 22
click at [818, 186] on input at bounding box center [825, 183] width 33 height 22
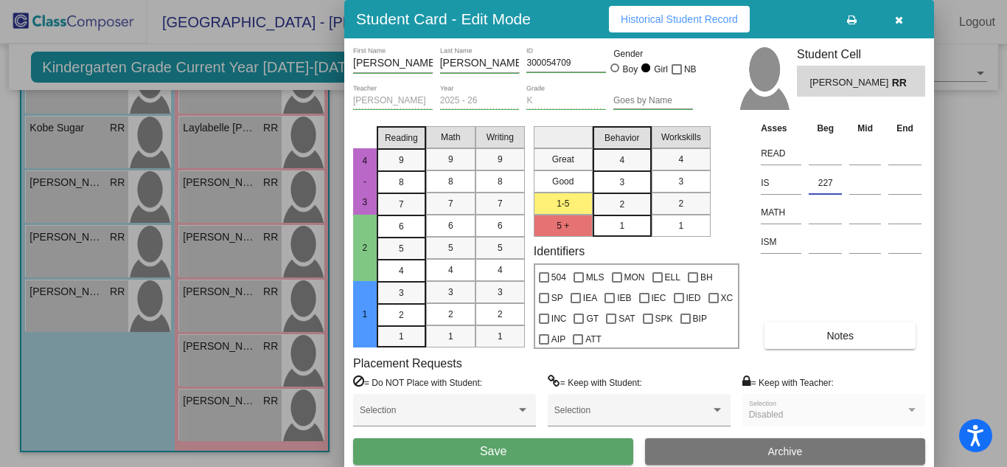
type input "227"
click at [812, 236] on input at bounding box center [825, 242] width 33 height 22
type input "233"
click at [823, 207] on input at bounding box center [825, 212] width 33 height 22
type input "127"
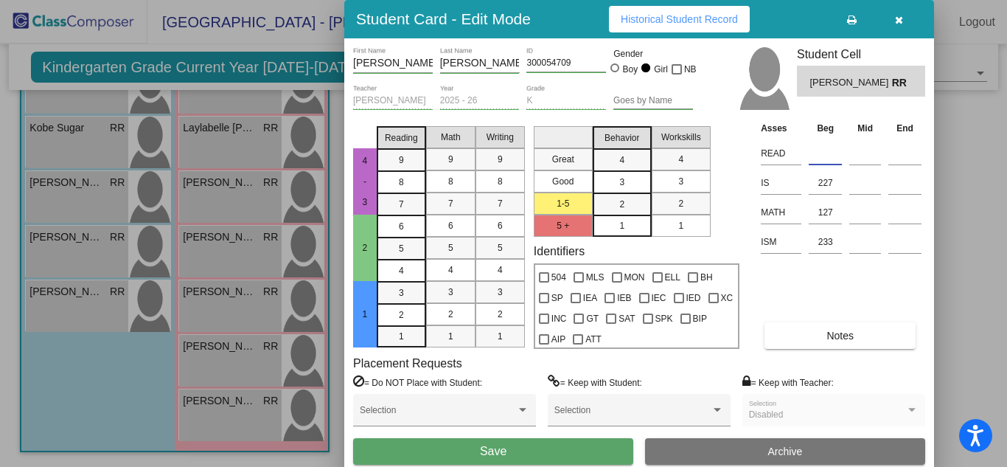
click at [834, 159] on input at bounding box center [825, 153] width 33 height 22
type input "136"
click at [498, 445] on span "Save" at bounding box center [493, 451] width 27 height 13
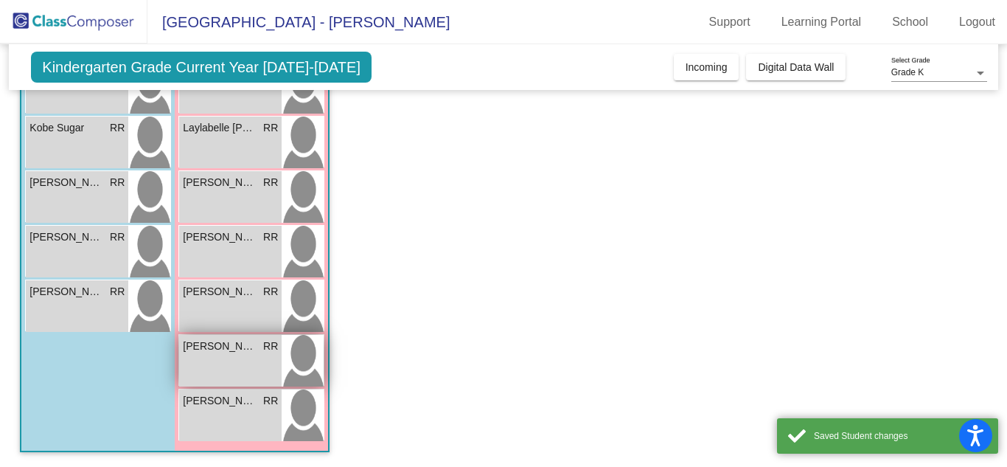
click at [294, 360] on img at bounding box center [303, 361] width 42 height 52
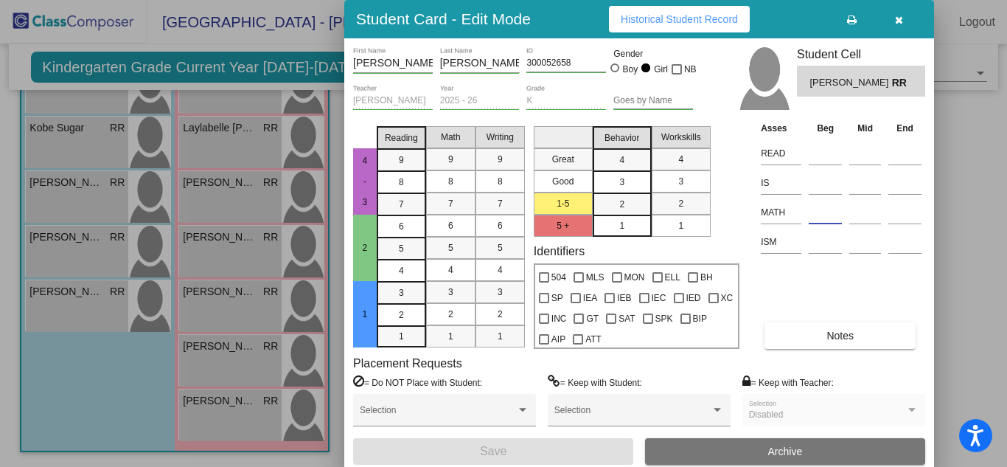
click at [827, 219] on input at bounding box center [825, 212] width 33 height 22
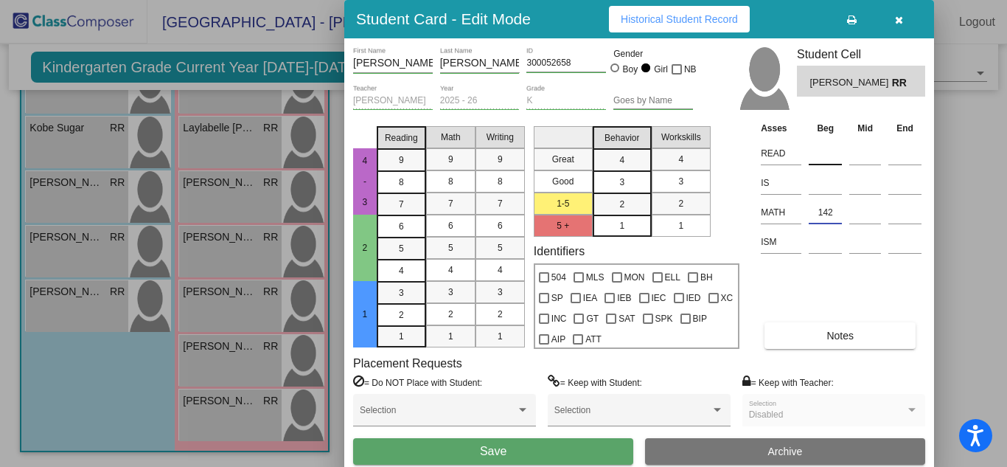
type input "142"
click at [827, 143] on input at bounding box center [825, 153] width 33 height 22
type input "137"
click at [827, 243] on input at bounding box center [825, 242] width 33 height 22
type input "272"
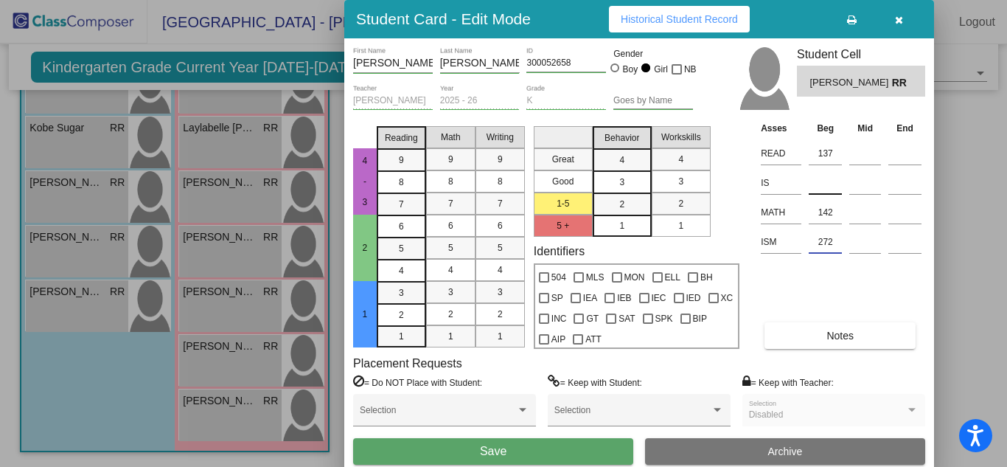
click at [824, 176] on input at bounding box center [825, 183] width 33 height 22
type input "244"
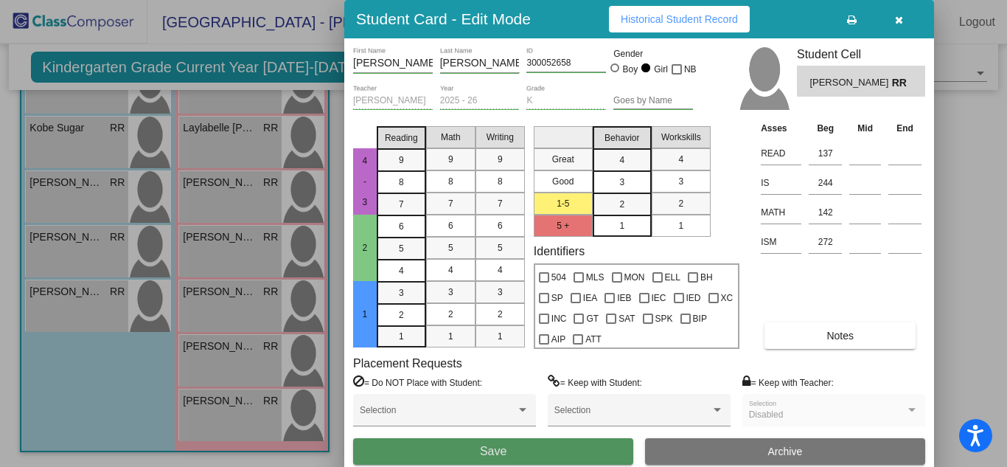
click at [487, 442] on button "Save" at bounding box center [493, 451] width 280 height 27
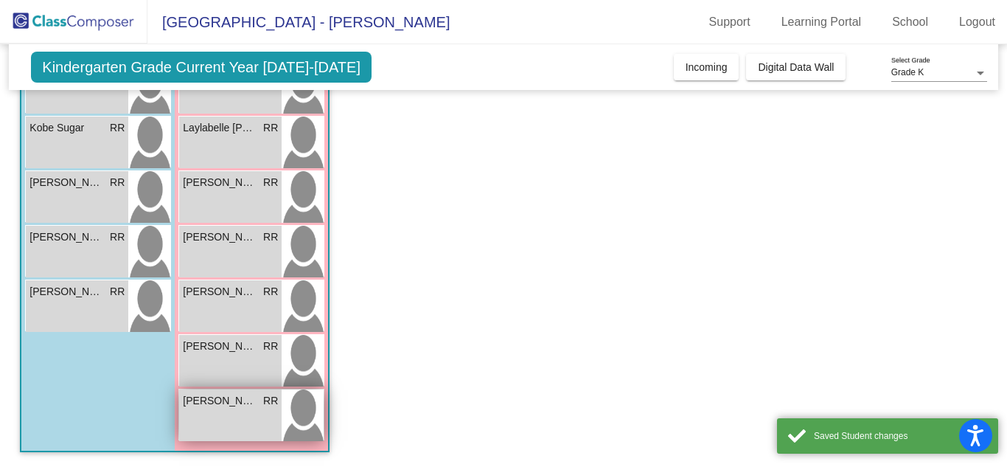
click at [293, 395] on img at bounding box center [303, 415] width 42 height 52
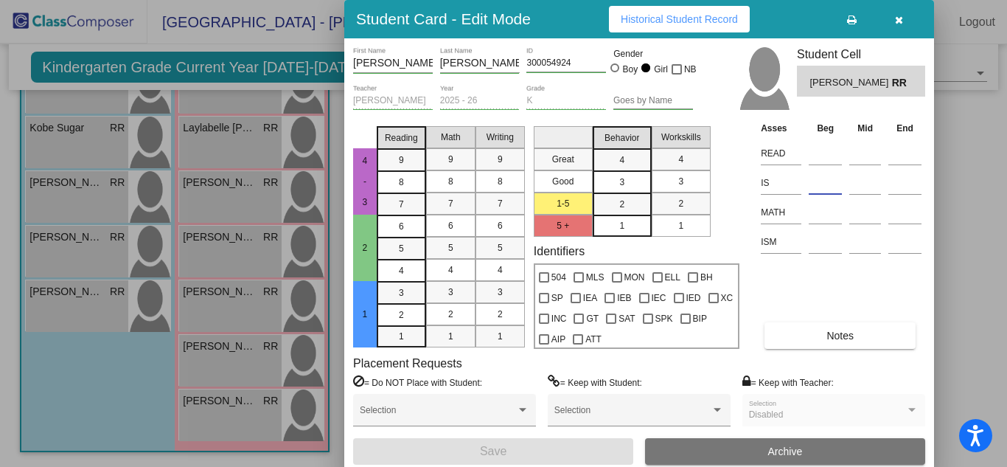
click at [818, 182] on input at bounding box center [825, 183] width 33 height 22
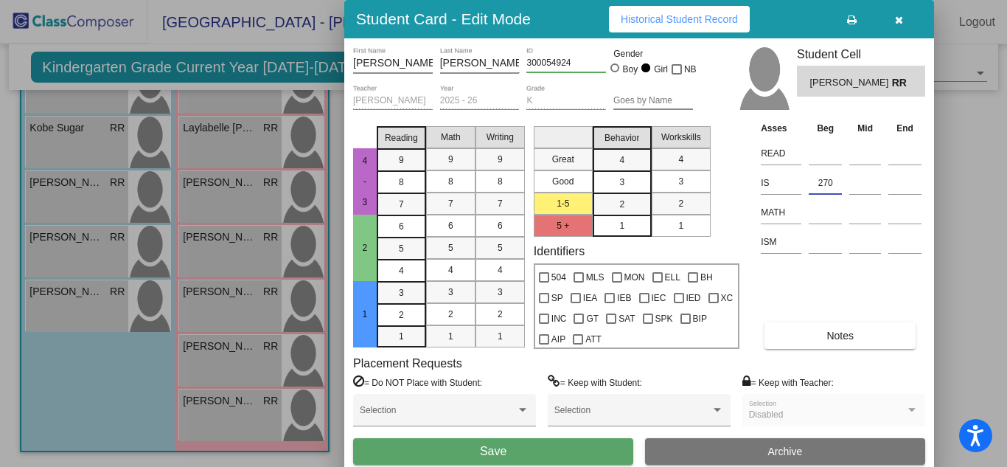
type input "270"
click at [824, 237] on input at bounding box center [825, 242] width 33 height 22
type input "246"
click at [812, 223] on div at bounding box center [825, 209] width 33 height 27
click at [826, 212] on input at bounding box center [825, 212] width 33 height 22
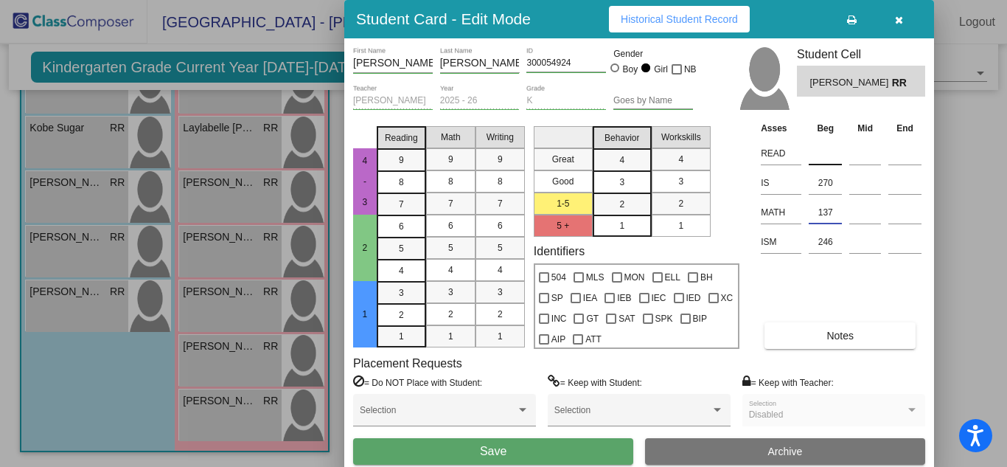
type input "137"
click at [827, 154] on input at bounding box center [825, 153] width 33 height 22
click at [829, 161] on input at bounding box center [825, 153] width 33 height 22
type input "140"
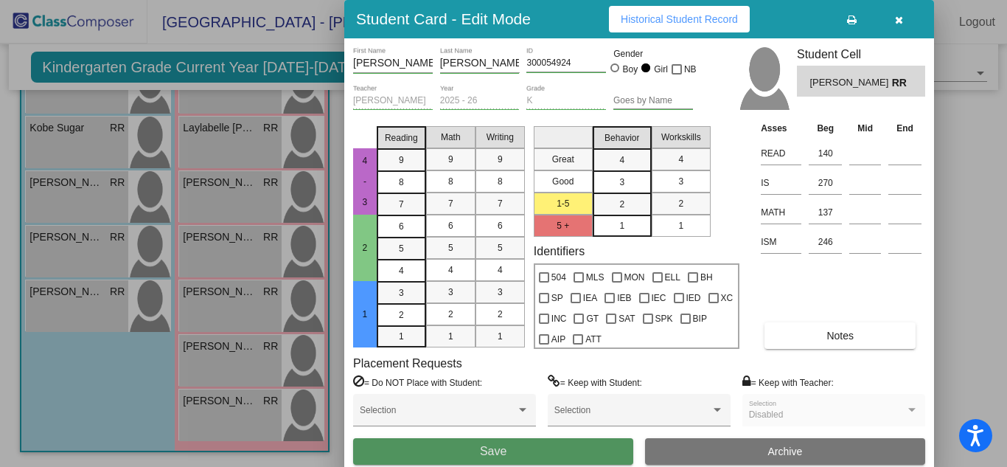
click at [534, 455] on button "Save" at bounding box center [493, 451] width 280 height 27
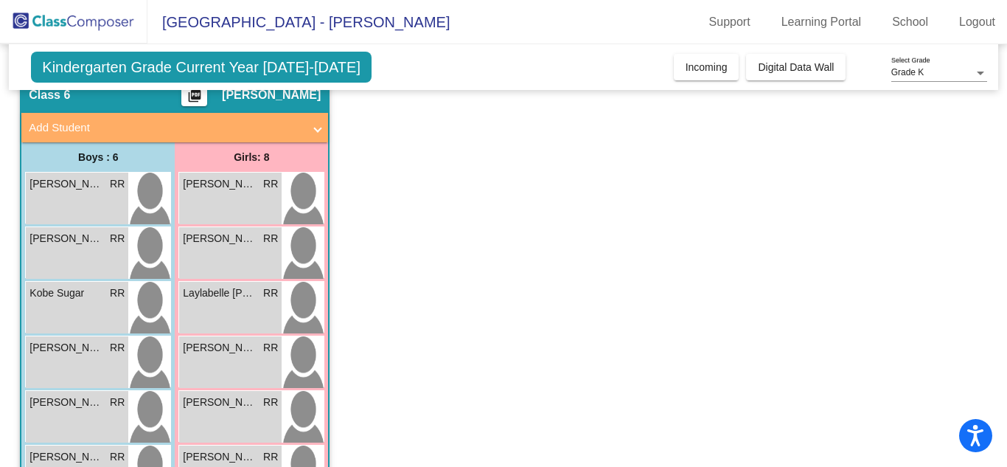
scroll to position [0, 0]
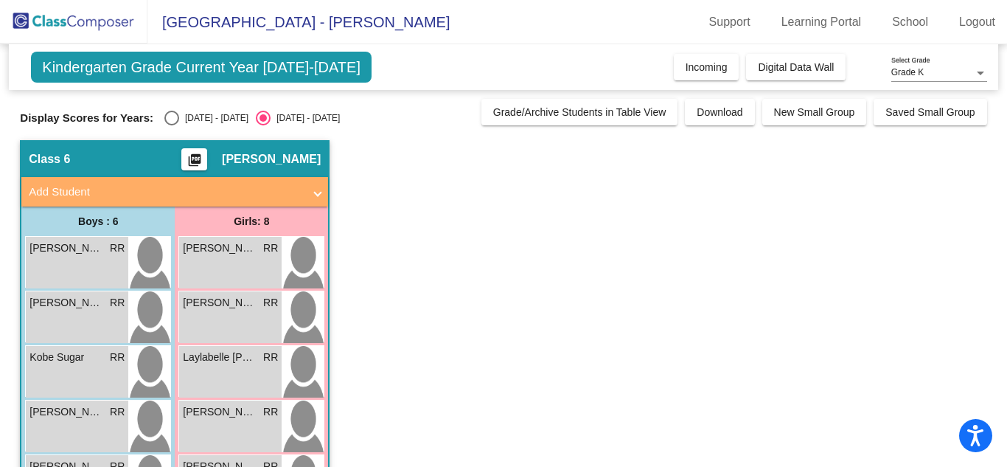
click at [132, 72] on span "Kindergarten Grade Current Year [DATE]-[DATE]" at bounding box center [201, 67] width 341 height 31
click at [271, 72] on span "Kindergarten Grade Current Year [DATE]-[DATE]" at bounding box center [201, 67] width 341 height 31
click at [149, 192] on mat-panel-title "Add Student" at bounding box center [166, 192] width 274 height 17
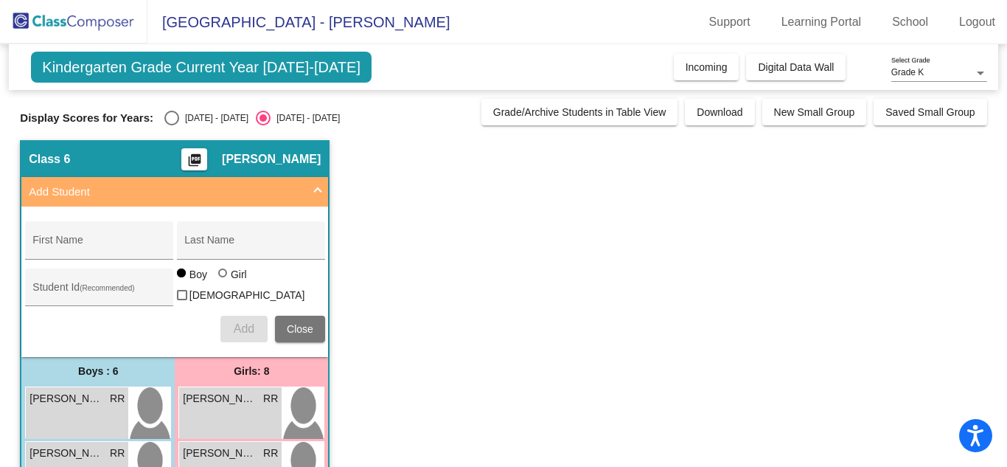
click at [149, 192] on mat-panel-title "Add Student" at bounding box center [166, 192] width 274 height 17
